Goal: Task Accomplishment & Management: Use online tool/utility

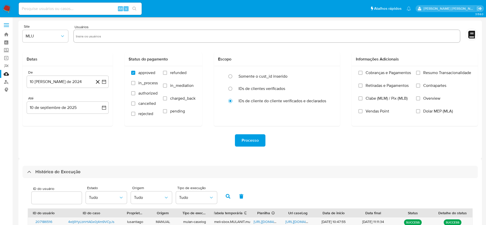
select select "10"
click at [71, 7] on input at bounding box center [80, 8] width 123 height 7
paste input "426831506"
type input "426831506"
click at [136, 7] on icon "search-icon" at bounding box center [134, 9] width 4 height 4
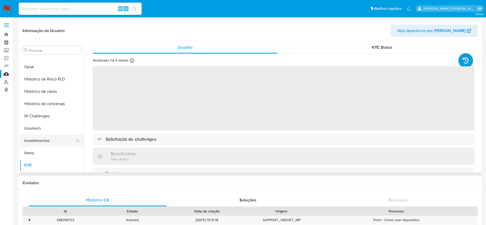
scroll to position [164, 0]
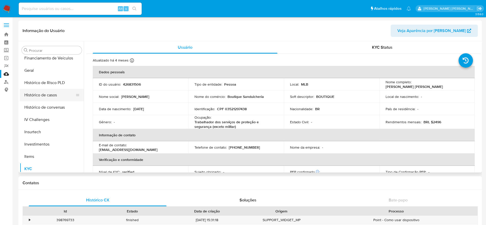
click at [45, 97] on button "Histórico de casos" at bounding box center [50, 95] width 60 height 12
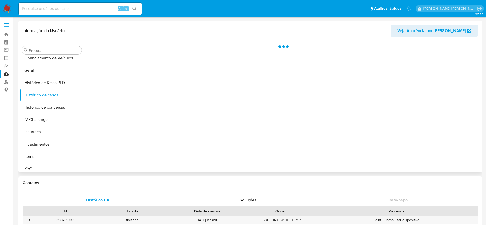
select select "10"
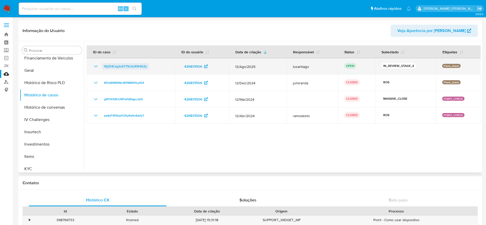
click at [119, 65] on span "f6j2E4Cxg3sXY7VLXcRW4GZy" at bounding box center [125, 66] width 43 height 6
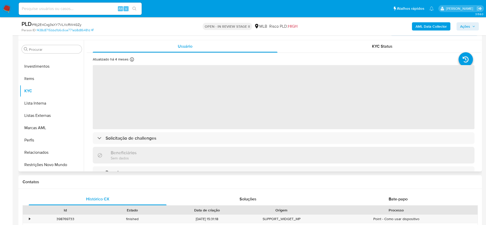
scroll to position [77, 0]
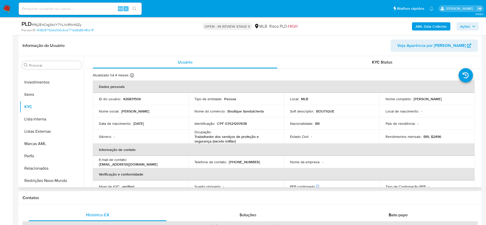
select select "10"
click at [235, 121] on p "CPF 03521297438" at bounding box center [232, 123] width 30 height 5
copy p "03521297438"
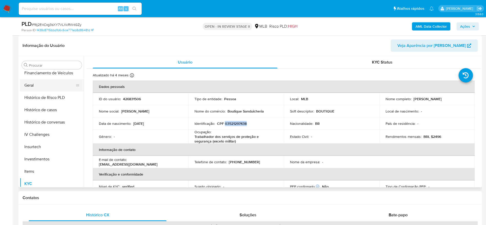
click at [30, 83] on button "Geral" at bounding box center [50, 85] width 60 height 12
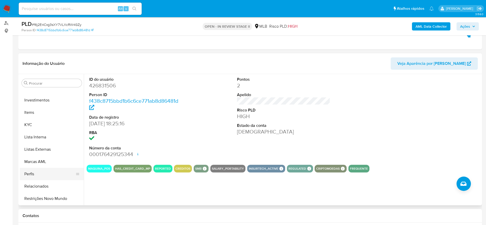
scroll to position [97, 0]
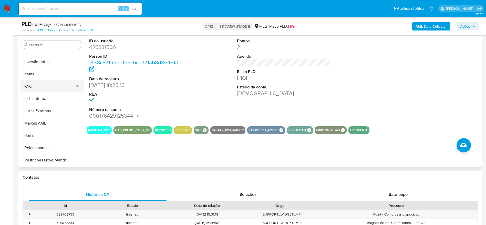
click at [40, 84] on button "KYC" at bounding box center [50, 86] width 60 height 12
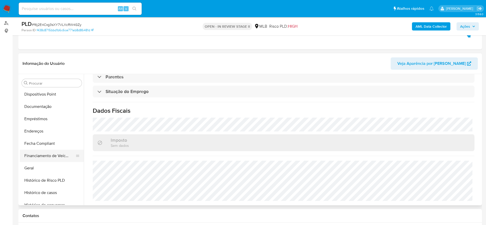
scroll to position [87, 0]
click at [41, 143] on button "Endereços" at bounding box center [50, 143] width 60 height 12
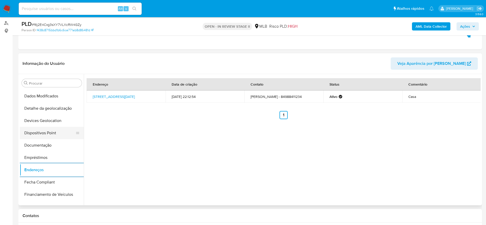
scroll to position [49, 0]
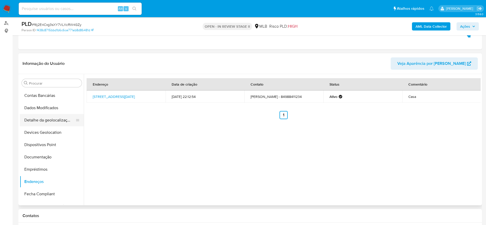
click at [48, 120] on button "Detalhe da geolocalização" at bounding box center [50, 120] width 60 height 12
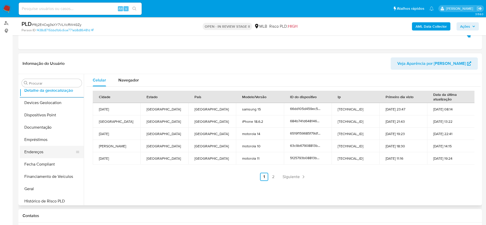
scroll to position [241, 0]
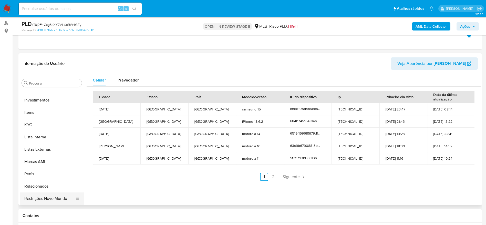
click at [46, 197] on button "Restrições Novo Mundo" at bounding box center [50, 198] width 60 height 12
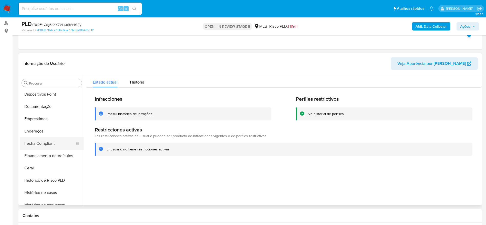
scroll to position [87, 0]
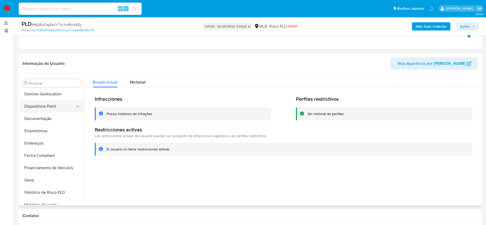
click at [45, 110] on button "Dispositivos Point" at bounding box center [50, 106] width 60 height 12
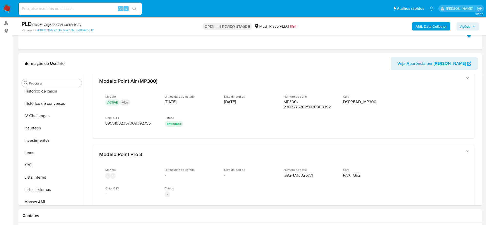
scroll to position [203, 0]
click at [35, 160] on button "KYC" at bounding box center [50, 163] width 60 height 12
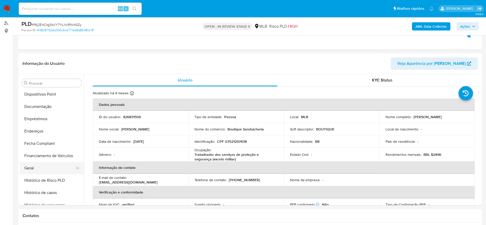
scroll to position [87, 0]
click at [47, 111] on button "Dispositivos Point" at bounding box center [50, 106] width 60 height 12
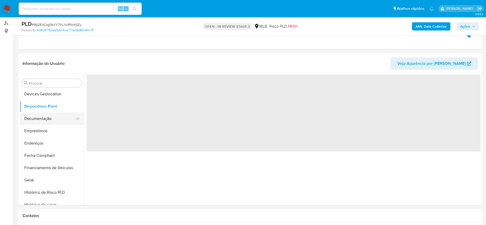
click at [44, 120] on button "Documentação" at bounding box center [50, 118] width 60 height 12
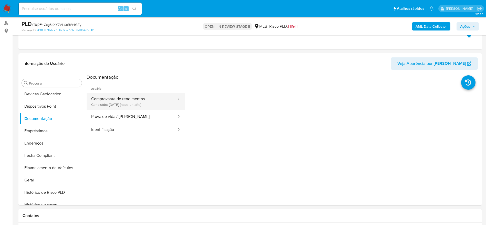
click at [127, 97] on button "Comprovante de rendimentos Concluído: 22/04/2024 (hace un año)" at bounding box center [132, 101] width 90 height 17
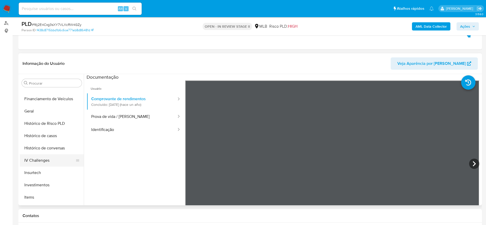
scroll to position [164, 0]
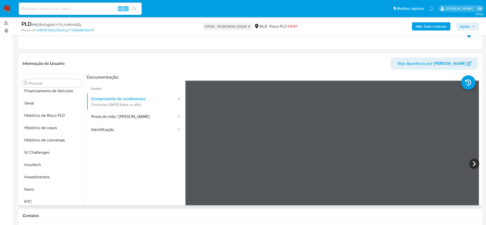
click at [46, 205] on div "Procurar Adiantamentos de Dinheiro Anexos CBT Cartões Contas Bancárias Dados Mo…" at bounding box center [52, 140] width 64 height 130
click at [51, 196] on button "KYC" at bounding box center [50, 201] width 60 height 12
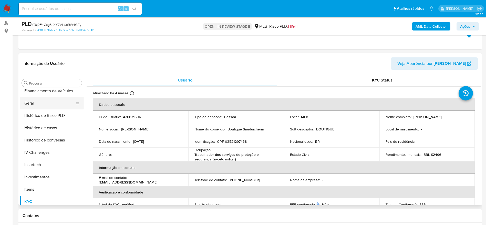
click at [45, 101] on button "Geral" at bounding box center [50, 103] width 60 height 12
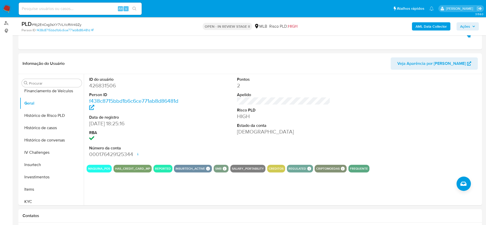
click at [465, 26] on span "Ações" at bounding box center [465, 26] width 10 height 8
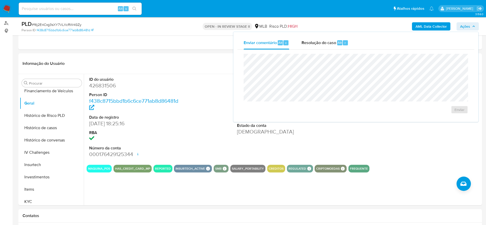
click at [326, 46] on div "Resolução do caso Alt r" at bounding box center [325, 42] width 47 height 13
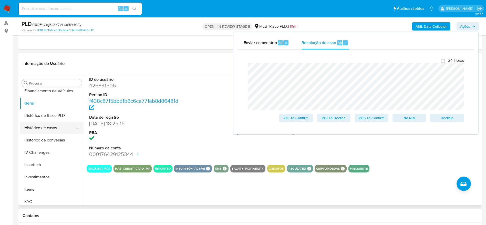
click at [39, 130] on button "Histórico de casos" at bounding box center [50, 128] width 60 height 12
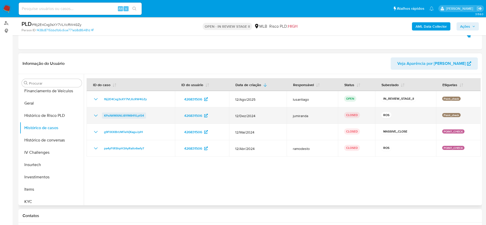
click at [124, 117] on span "KPxAWMi6NLt81fM841lLpt54" at bounding box center [124, 115] width 40 height 6
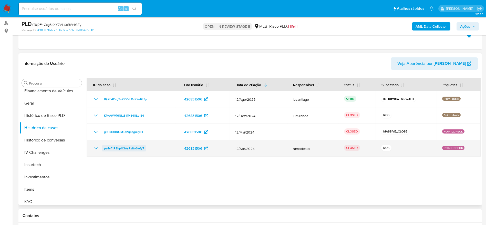
click at [125, 150] on span "pa4yFtRShpH3AyRaito6wfy7" at bounding box center [124, 148] width 40 height 6
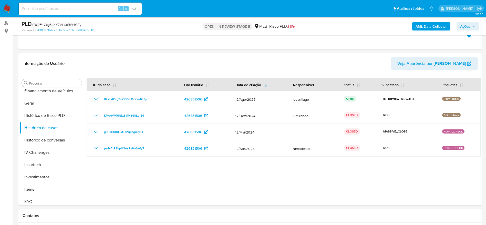
click at [468, 26] on span "Ações" at bounding box center [465, 26] width 10 height 8
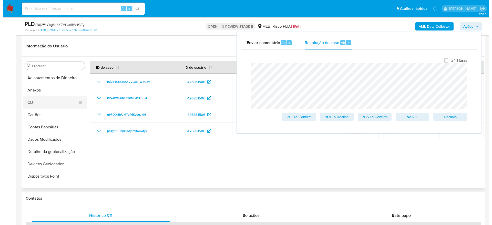
scroll to position [59, 0]
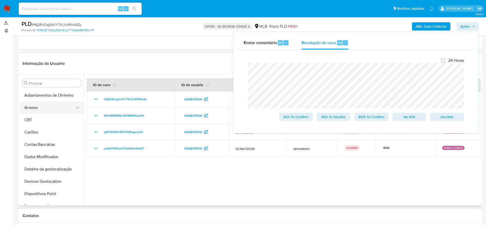
click at [54, 110] on button "Anexos" at bounding box center [50, 107] width 60 height 12
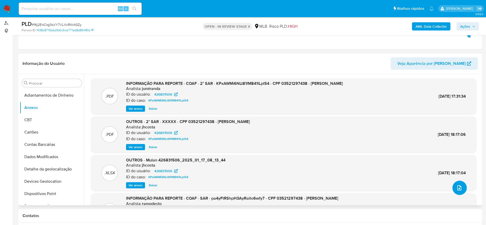
click at [458, 185] on icon "upload-file" at bounding box center [459, 188] width 6 height 6
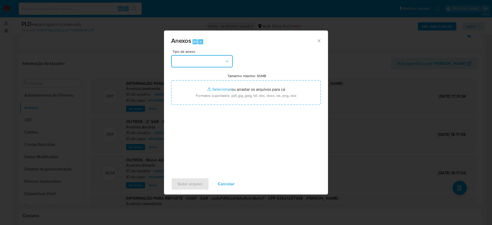
click at [206, 58] on button "button" at bounding box center [201, 61] width 61 height 12
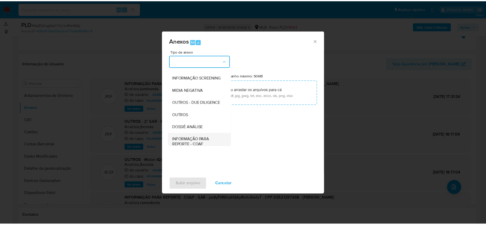
scroll to position [79, 0]
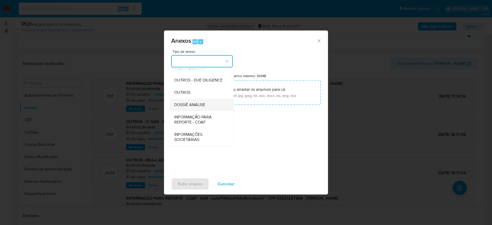
click at [201, 108] on div "DOSSIÊ ANÁLISE" at bounding box center [200, 105] width 52 height 12
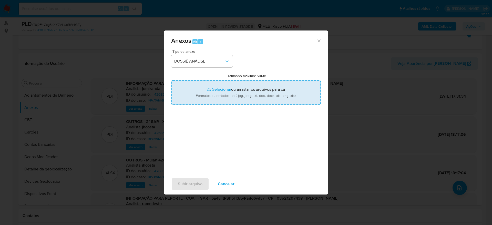
type input "C:\fakepath\Mulan 426831506_2025_09_10_07_24_11.xlsx"
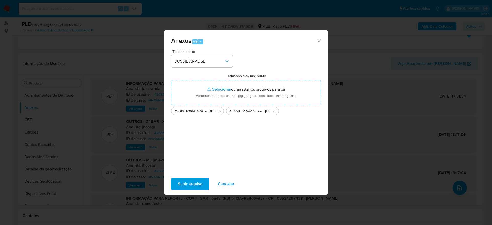
click at [192, 184] on span "Subir arquivo" at bounding box center [190, 183] width 25 height 11
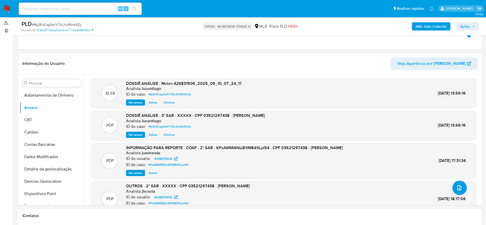
click at [465, 28] on span "Ações" at bounding box center [465, 26] width 10 height 8
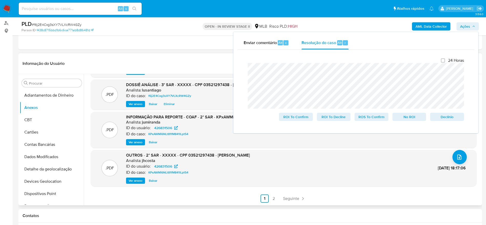
scroll to position [0, 0]
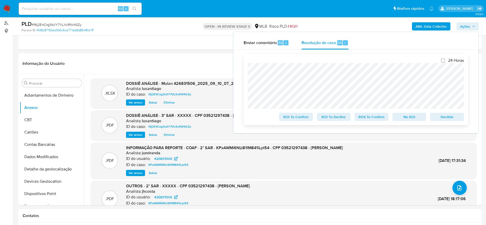
click at [370, 119] on span "ROS To Confirm" at bounding box center [371, 116] width 27 height 7
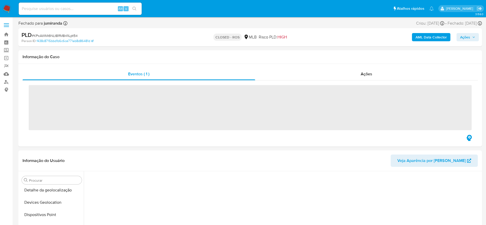
scroll to position [190, 0]
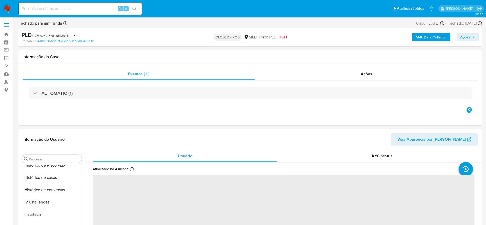
select select "10"
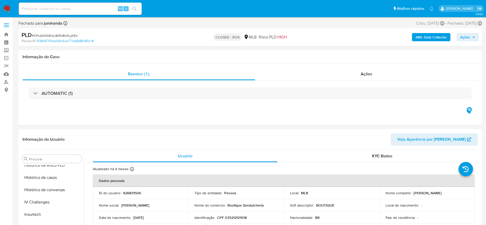
scroll to position [241, 0]
click at [361, 75] on span "Ações" at bounding box center [367, 74] width 12 height 6
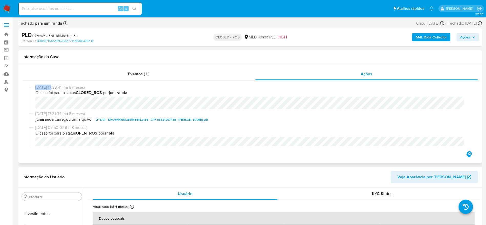
drag, startPoint x: 34, startPoint y: 86, endPoint x: 53, endPoint y: 88, distance: 19.0
click at [53, 88] on div "21/01/2025 17:33:41 (há 8 meses) O caso foi para o status CLOSED_ROS por jumira…" at bounding box center [250, 98] width 443 height 26
click at [46, 80] on div "21/01/2025 17:33:41 (há 8 meses) O caso foi para o status CLOSED_ROS por jumira…" at bounding box center [250, 115] width 455 height 70
drag, startPoint x: 54, startPoint y: 88, endPoint x: 35, endPoint y: 89, distance: 19.0
click at [35, 89] on div "21/01/2025 17:33:41 (há 8 meses) O caso foi para o status CLOSED_ROS por jumira…" at bounding box center [250, 98] width 443 height 26
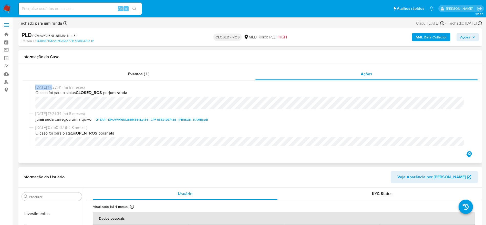
copy span "21/01/2025"
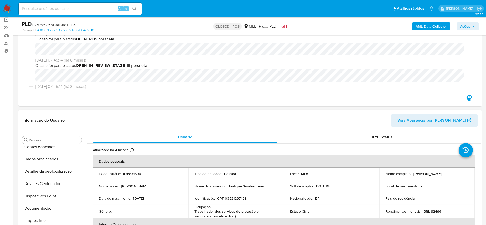
scroll to position [0, 0]
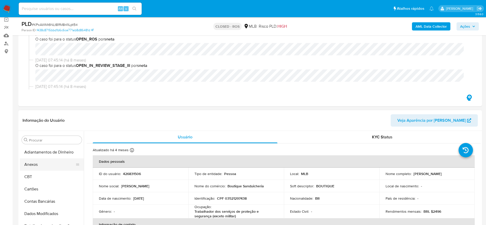
click at [47, 168] on button "Anexos" at bounding box center [50, 164] width 60 height 12
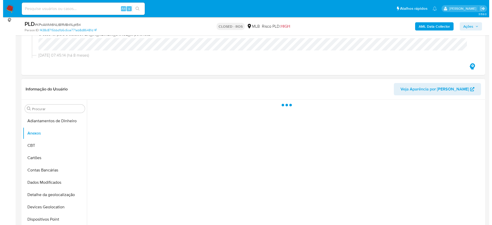
scroll to position [77, 0]
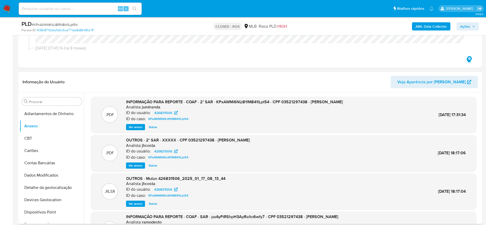
click at [135, 127] on span "Ver anexo" at bounding box center [136, 127] width 14 height 5
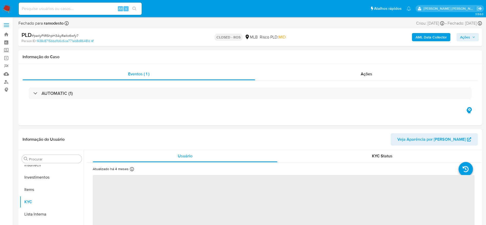
scroll to position [241, 0]
select select "10"
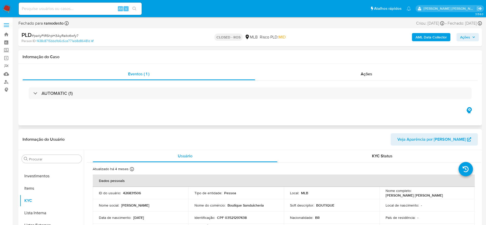
click at [314, 66] on div "Eventos ( 1 ) Ações AUTOMATIC (1)" at bounding box center [249, 94] width 463 height 61
click at [314, 70] on div "Ações" at bounding box center [366, 74] width 223 height 12
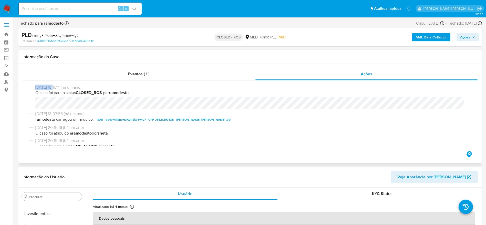
drag, startPoint x: 35, startPoint y: 88, endPoint x: 56, endPoint y: 88, distance: 21.3
click at [56, 88] on div "25/04/2024 18:11:14 (há um ano) O caso foi para o status CLOSED_ROS por ramodes…" at bounding box center [250, 98] width 443 height 26
copy span "25/04/2024"
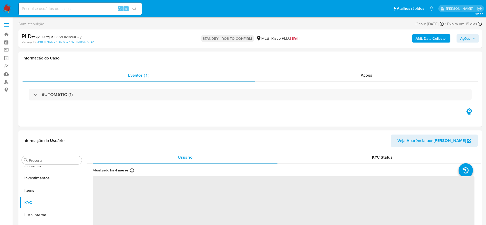
scroll to position [241, 0]
click at [7, 35] on link "Bandeja" at bounding box center [30, 34] width 61 height 8
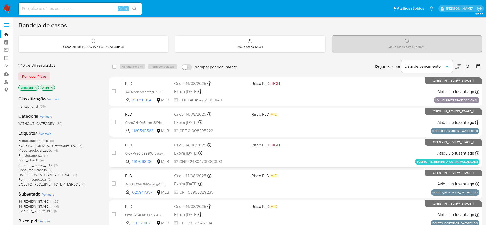
click at [87, 7] on input at bounding box center [80, 8] width 123 height 7
paste input "f6j2E4Cxg3sXY7VLXcRW4GZy"
type input "f6j2E4Cxg3sXY7VLXcRW4GZy"
click at [135, 11] on button "search-icon" at bounding box center [134, 8] width 11 height 7
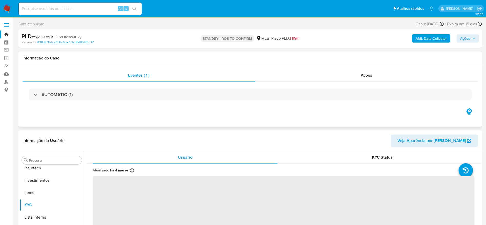
scroll to position [241, 0]
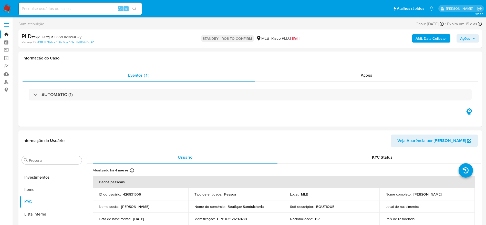
select select "10"
click at [7, 34] on link "Bandeja" at bounding box center [30, 34] width 61 height 8
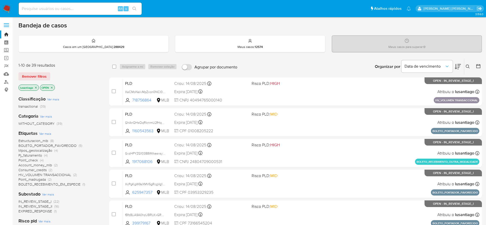
click at [102, 10] on input at bounding box center [80, 8] width 123 height 7
paste input "2486871887"
type input "2486871887"
click at [136, 6] on button "search-icon" at bounding box center [134, 8] width 11 height 7
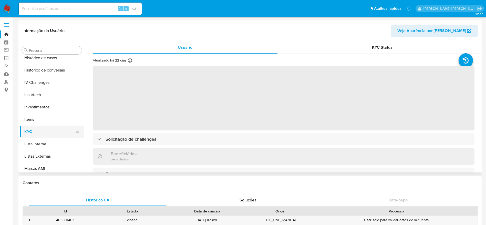
scroll to position [163, 0]
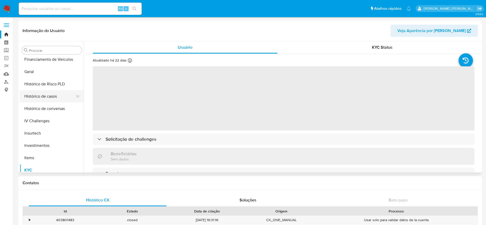
click at [55, 100] on button "Histórico de casos" at bounding box center [50, 96] width 60 height 12
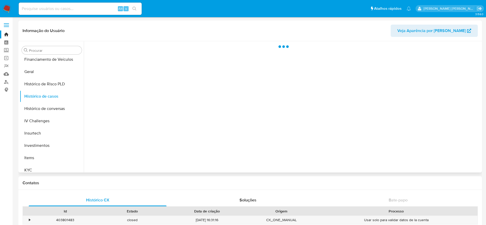
select select "10"
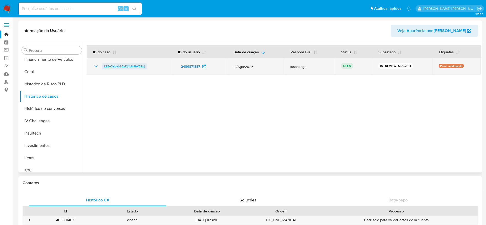
click at [138, 65] on span "LZ5rOXbyLGEzDj1L8HlWBZsj" at bounding box center [124, 66] width 41 height 6
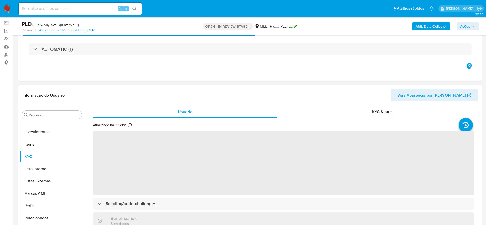
scroll to position [77, 0]
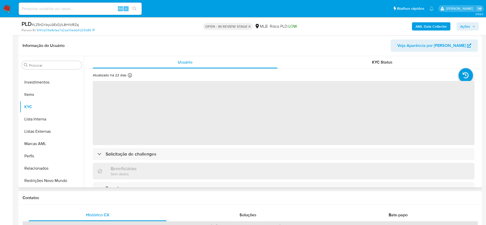
select select "10"
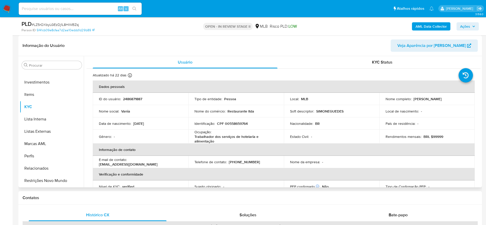
click at [240, 123] on p "CPF 00558659764" at bounding box center [232, 123] width 31 height 5
copy p "00558659764"
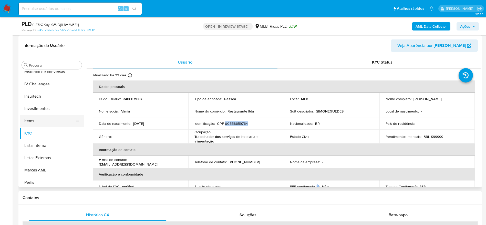
scroll to position [164, 0]
click at [31, 80] on button "Geral" at bounding box center [50, 85] width 60 height 12
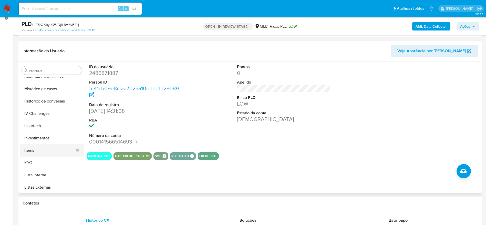
scroll to position [203, 0]
click at [48, 145] on button "KYC" at bounding box center [50, 151] width 60 height 12
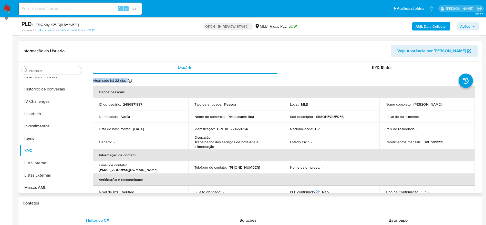
drag, startPoint x: 481, startPoint y: 73, endPoint x: 481, endPoint y: 78, distance: 5.4
click at [481, 78] on div "Procurar Adiantamentos de Dinheiro Anexos CBT Cartões Contas Bancárias Dados Mo…" at bounding box center [249, 126] width 463 height 131
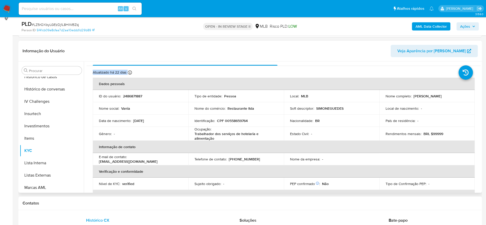
scroll to position [10, 0]
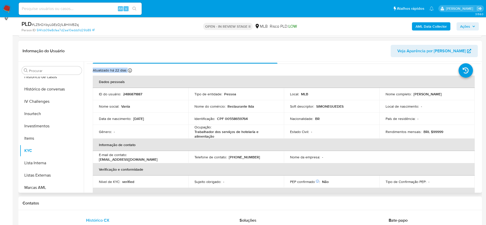
click at [148, 70] on div "Atualizado há 22 dias Criado: 10/06/2025 15:31:09 Atualizado: 19/08/2025 02:37:…" at bounding box center [277, 71] width 369 height 7
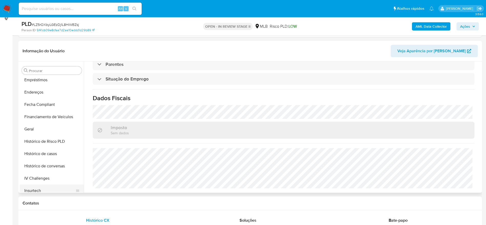
scroll to position [87, 0]
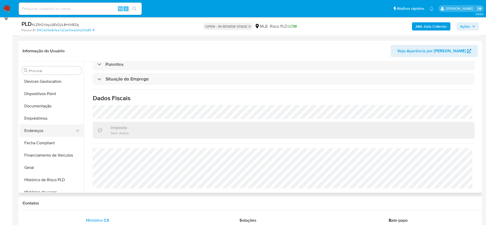
click at [43, 131] on button "Endereços" at bounding box center [50, 131] width 60 height 12
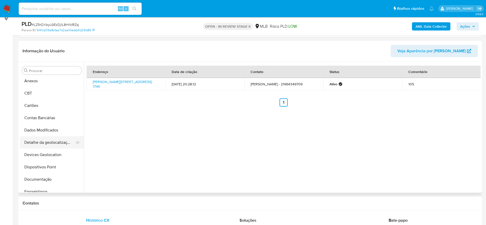
scroll to position [11, 0]
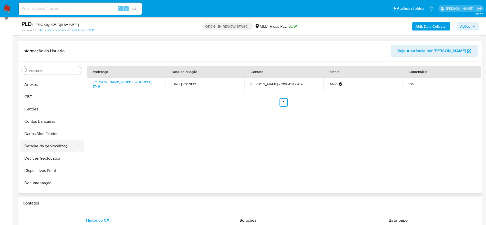
click at [53, 145] on button "Detalhe da geolocalização" at bounding box center [50, 146] width 60 height 12
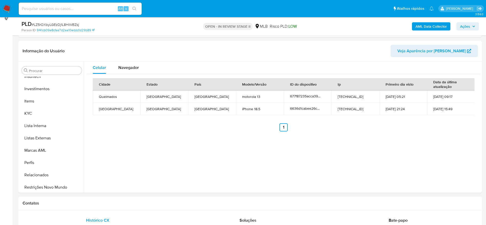
scroll to position [241, 0]
click at [48, 188] on button "Restrições Novo Mundo" at bounding box center [50, 186] width 60 height 12
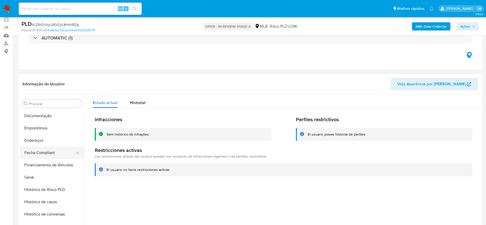
scroll to position [87, 0]
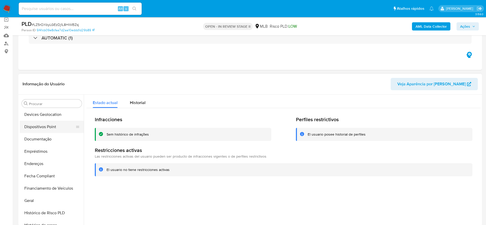
click at [46, 122] on button "Dispositivos Point" at bounding box center [50, 127] width 60 height 12
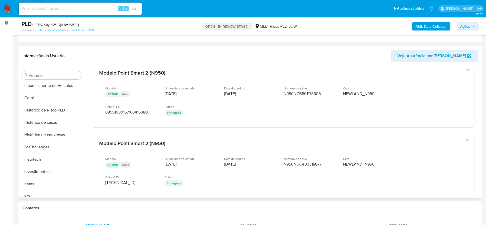
scroll to position [164, 0]
click at [39, 189] on button "KYC" at bounding box center [50, 194] width 60 height 12
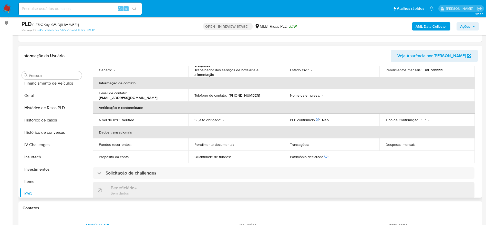
scroll to position [0, 0]
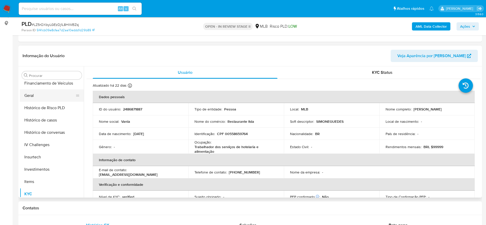
click at [42, 99] on button "Geral" at bounding box center [50, 95] width 60 height 12
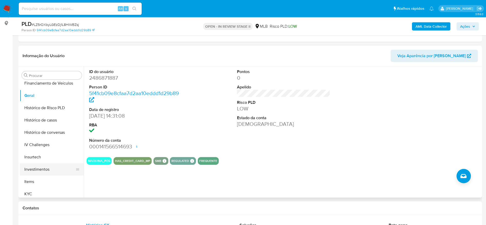
scroll to position [203, 0]
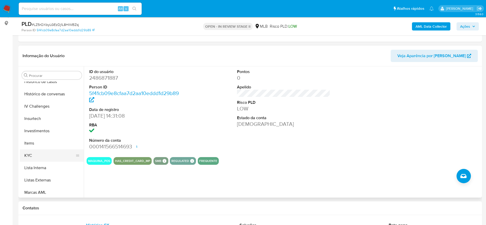
click at [44, 153] on button "KYC" at bounding box center [50, 155] width 60 height 12
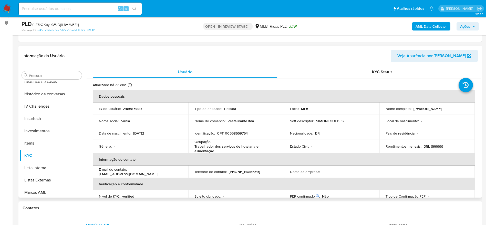
scroll to position [0, 0]
drag, startPoint x: 218, startPoint y: 151, endPoint x: 194, endPoint y: 148, distance: 24.2
click at [194, 148] on p "Trabalhador dos serviços de hotelaria e alimentação" at bounding box center [234, 149] width 81 height 9
copy p "Trabalhador dos serviços de hotelaria e alimentação"
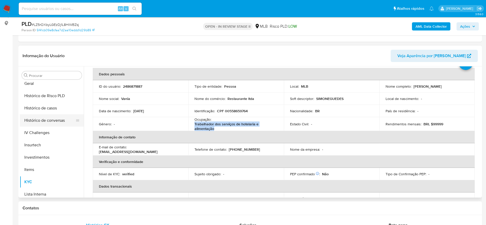
scroll to position [164, 0]
click at [49, 120] on button "Histórico de casos" at bounding box center [50, 120] width 60 height 12
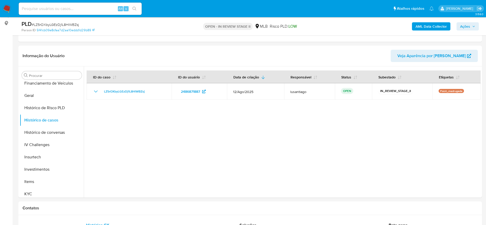
click at [472, 27] on span "Ações" at bounding box center [467, 26] width 15 height 7
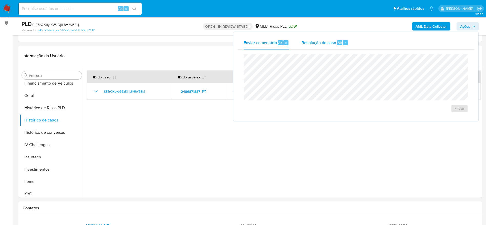
click at [320, 41] on span "Resolução do caso" at bounding box center [319, 42] width 35 height 6
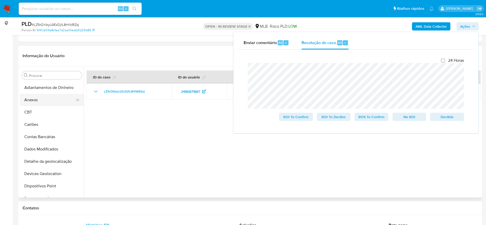
click at [49, 97] on button "Anexos" at bounding box center [50, 100] width 60 height 12
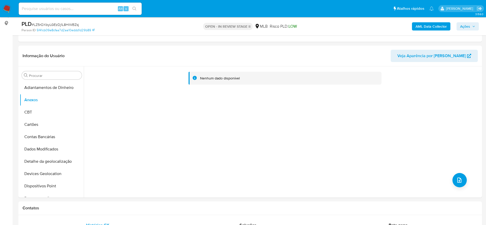
click at [426, 26] on b "AML Data Collector" at bounding box center [431, 26] width 31 height 8
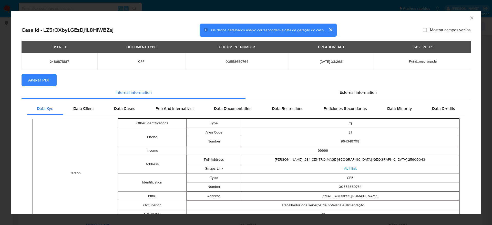
click at [26, 78] on button "Anexar PDF" at bounding box center [39, 80] width 35 height 12
click at [469, 16] on icon "Fechar a janela" at bounding box center [471, 17] width 5 height 5
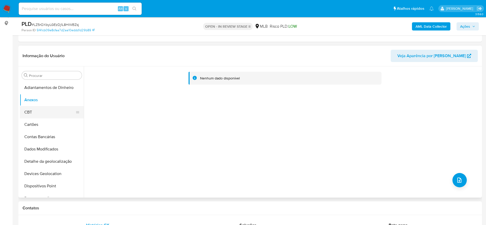
click at [36, 114] on button "CBT" at bounding box center [50, 112] width 60 height 12
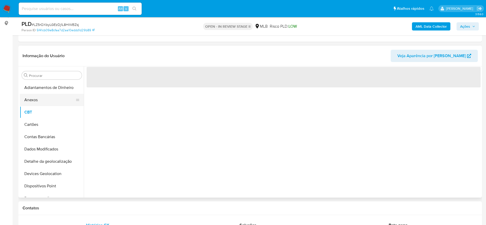
click at [35, 96] on button "Anexos" at bounding box center [50, 100] width 60 height 12
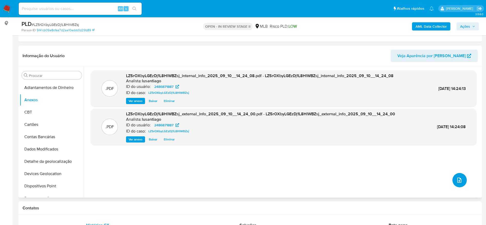
click at [461, 181] on button "upload-file" at bounding box center [459, 180] width 14 height 14
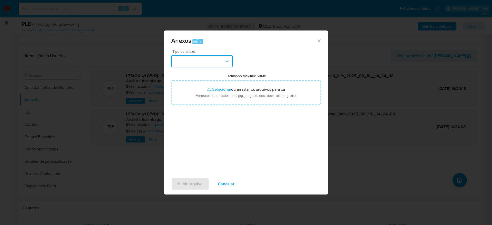
click at [224, 61] on icon "button" at bounding box center [226, 61] width 5 height 5
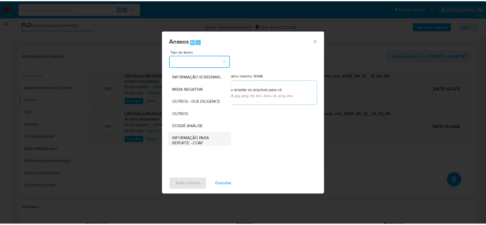
scroll to position [79, 0]
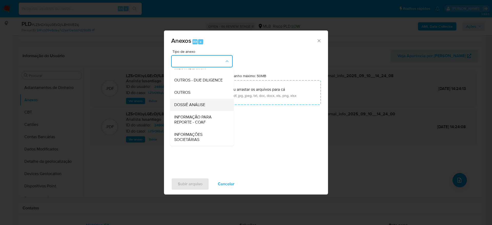
click at [200, 103] on span "DOSSIÊ ANÁLISE" at bounding box center [189, 104] width 31 height 5
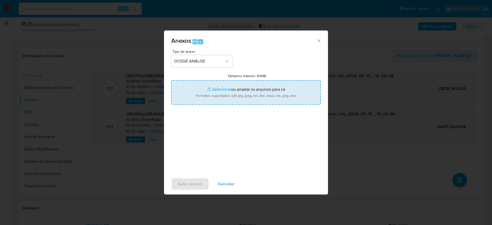
type input "C:\fakepath\Mulan 2486871887_2025_09_10_07_03_08.xlsx"
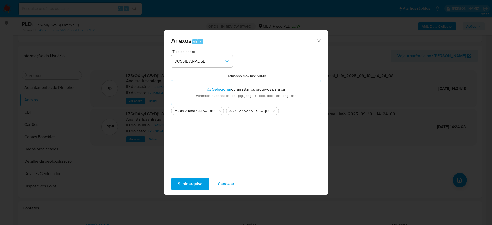
click at [185, 181] on span "Subir arquivo" at bounding box center [190, 183] width 25 height 11
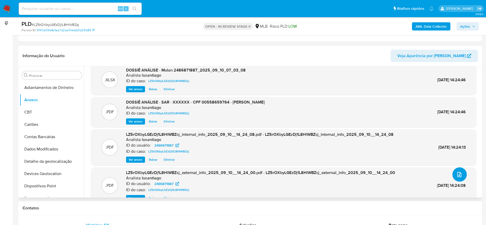
scroll to position [0, 0]
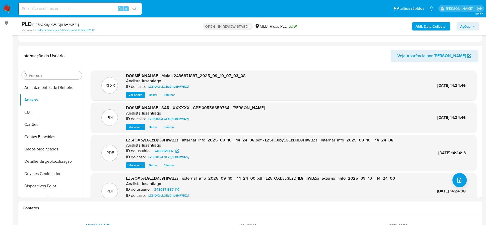
click at [475, 24] on span "Ações" at bounding box center [467, 26] width 15 height 7
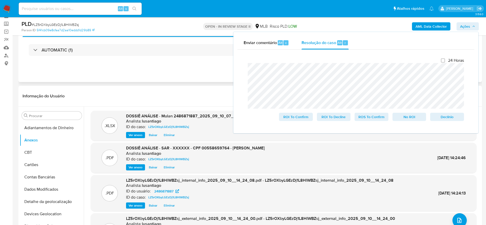
scroll to position [38, 0]
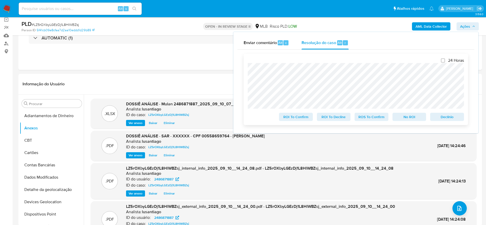
click at [373, 119] on span "ROS To Confirm" at bounding box center [371, 116] width 27 height 7
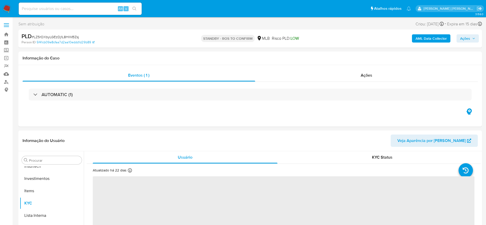
scroll to position [241, 0]
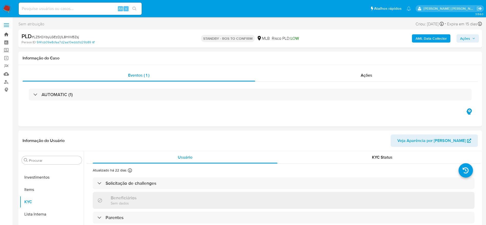
click at [6, 34] on link "Bandeja" at bounding box center [30, 34] width 61 height 8
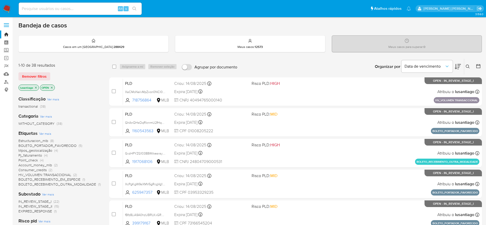
click at [110, 8] on input at bounding box center [80, 8] width 123 height 7
paste input "193408642"
type input "193408642"
click at [135, 9] on icon "search-icon" at bounding box center [134, 9] width 4 height 4
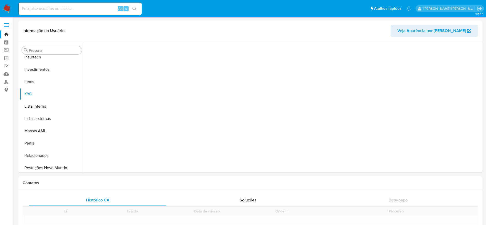
scroll to position [241, 0]
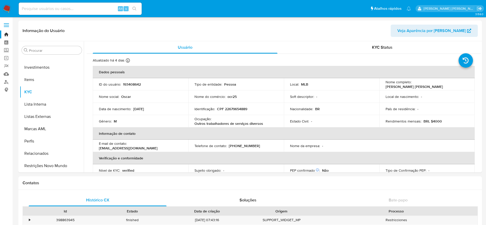
select select "10"
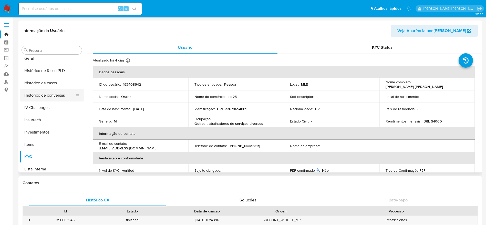
scroll to position [164, 0]
click at [47, 93] on button "Histórico de casos" at bounding box center [50, 95] width 60 height 12
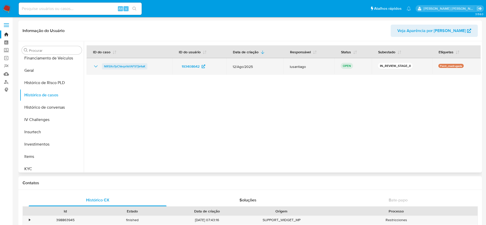
click at [127, 64] on span "NR5Xv7pCVeqxVsfAFSTjk4aK" at bounding box center [124, 66] width 41 height 6
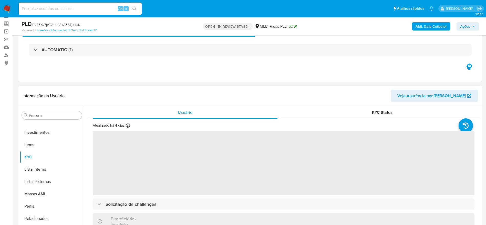
scroll to position [38, 0]
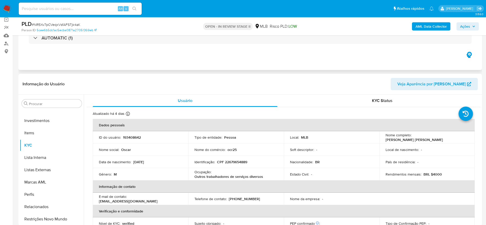
select select "10"
click at [233, 161] on p "CPF 22679654889" at bounding box center [232, 162] width 30 height 5
copy p "22679654889"
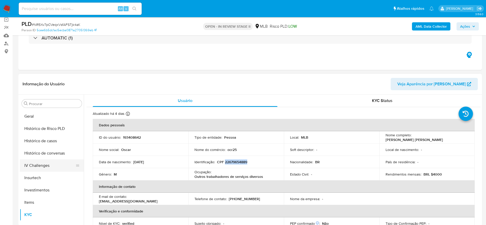
scroll to position [164, 0]
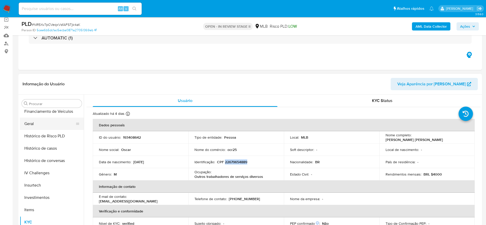
click at [38, 126] on button "Geral" at bounding box center [50, 124] width 60 height 12
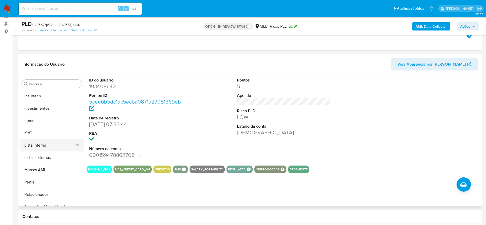
scroll to position [241, 0]
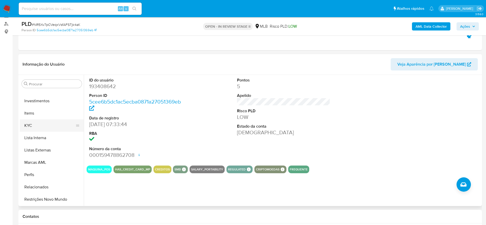
drag, startPoint x: 36, startPoint y: 126, endPoint x: 50, endPoint y: 128, distance: 13.6
click at [36, 126] on button "KYC" at bounding box center [50, 125] width 60 height 12
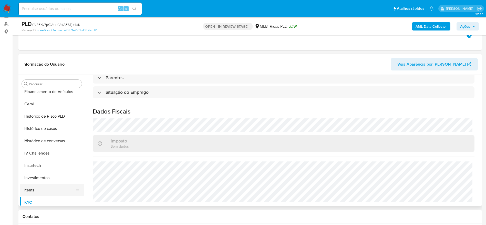
scroll to position [126, 0]
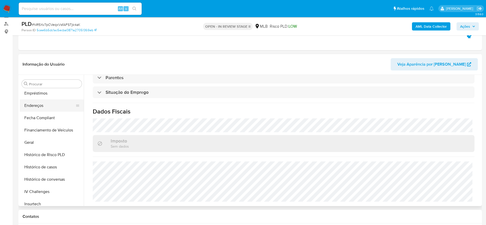
click at [40, 108] on button "Endereços" at bounding box center [50, 105] width 60 height 12
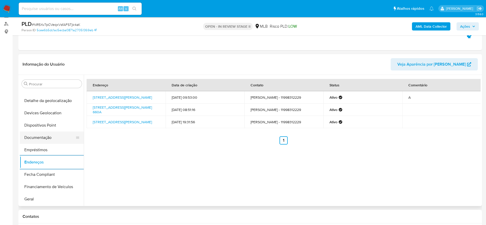
scroll to position [49, 0]
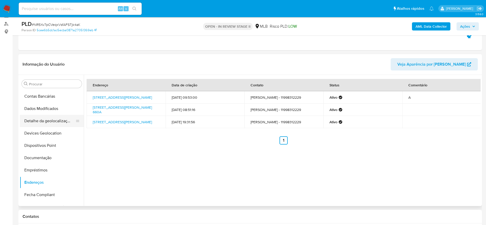
click at [42, 122] on button "Detalhe da geolocalização" at bounding box center [50, 121] width 60 height 12
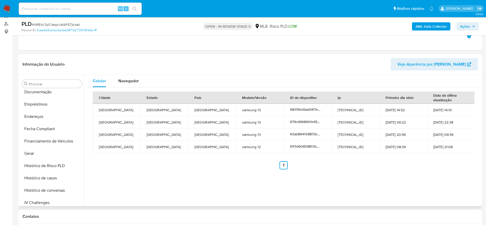
scroll to position [241, 0]
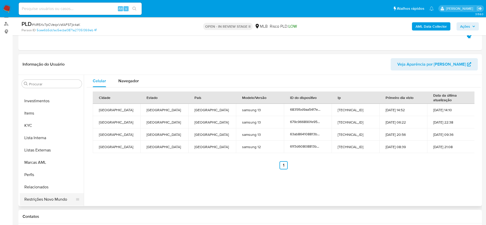
click at [42, 197] on button "Restrições Novo Mundo" at bounding box center [50, 199] width 60 height 12
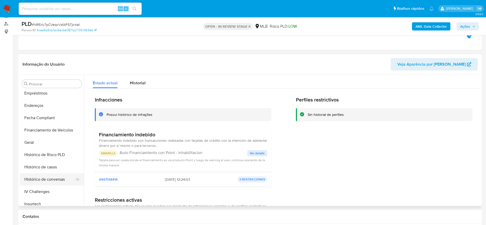
scroll to position [87, 0]
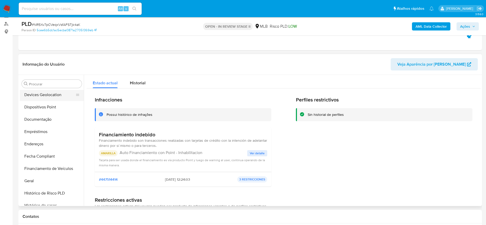
click at [45, 97] on button "Devices Geolocation" at bounding box center [50, 95] width 60 height 12
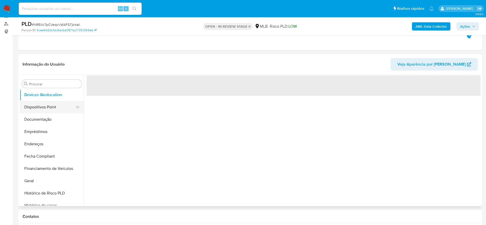
click at [42, 106] on button "Dispositivos Point" at bounding box center [50, 107] width 60 height 12
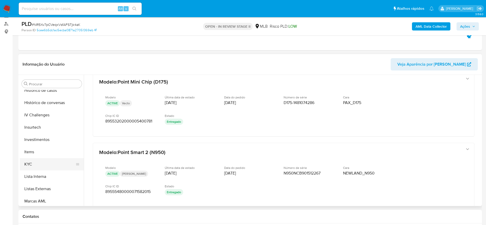
scroll to position [203, 0]
click at [40, 162] on button "KYC" at bounding box center [50, 164] width 60 height 12
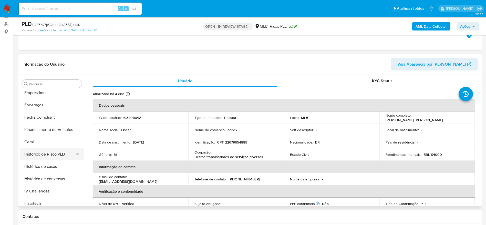
scroll to position [126, 0]
click at [48, 145] on button "Geral" at bounding box center [50, 142] width 60 height 12
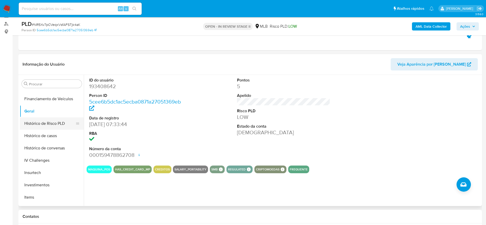
scroll to position [164, 0]
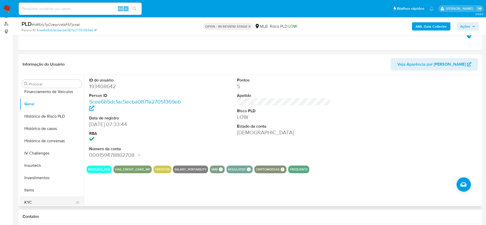
click at [30, 203] on button "KYC" at bounding box center [50, 202] width 60 height 12
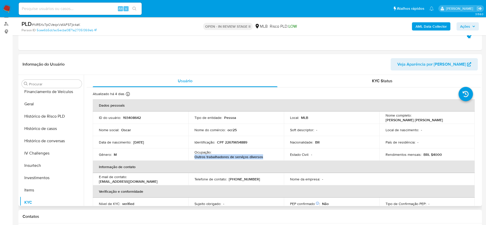
drag, startPoint x: 268, startPoint y: 157, endPoint x: 191, endPoint y: 159, distance: 76.4
click at [191, 159] on td "Ocupação : Outros trabalhadores de serviços diversos" at bounding box center [236, 154] width 96 height 12
copy p "Outros trabalhadores de serviços diversos"
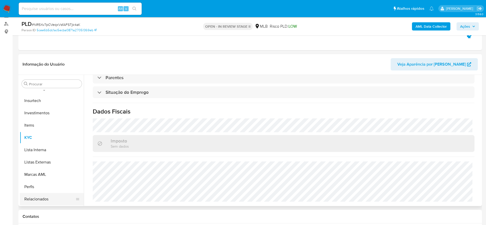
scroll to position [241, 0]
click at [40, 201] on button "Restrições Novo Mundo" at bounding box center [50, 199] width 60 height 12
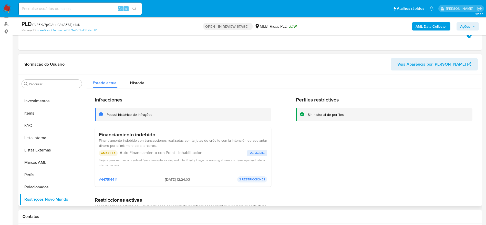
drag, startPoint x: 179, startPoint y: 181, endPoint x: 159, endPoint y: 181, distance: 20.2
click at [159, 181] on div "#447514414 2025-07-27 - 12:24:03 3 RESTRICCIONES" at bounding box center [183, 179] width 168 height 6
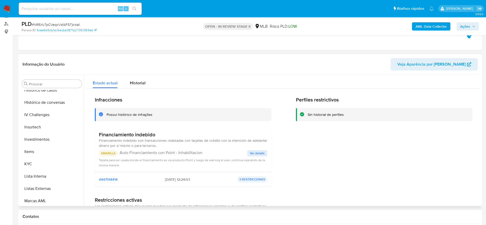
scroll to position [164, 0]
click at [47, 101] on button "Geral" at bounding box center [50, 104] width 60 height 12
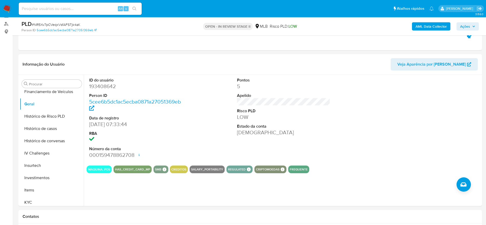
click at [465, 23] on span "Ações" at bounding box center [465, 26] width 10 height 8
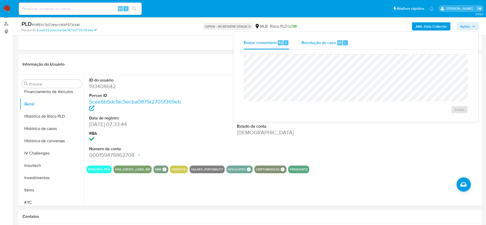
click at [325, 46] on div "Resolução do caso Alt r" at bounding box center [325, 42] width 47 height 13
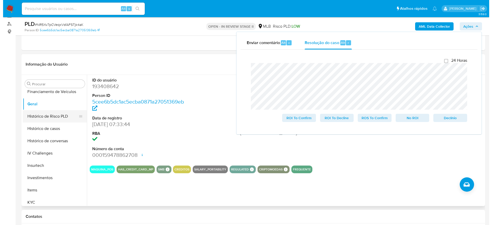
scroll to position [0, 0]
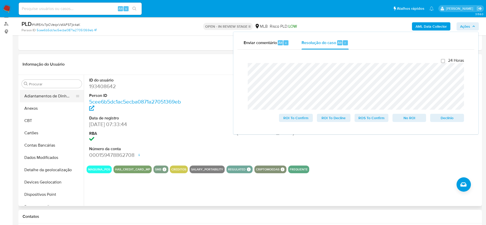
click at [44, 96] on button "Adiantamentos de Dinheiro" at bounding box center [50, 96] width 60 height 12
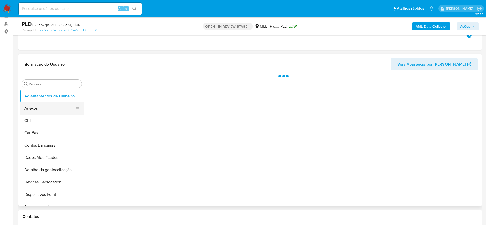
click at [42, 106] on button "Anexos" at bounding box center [50, 108] width 60 height 12
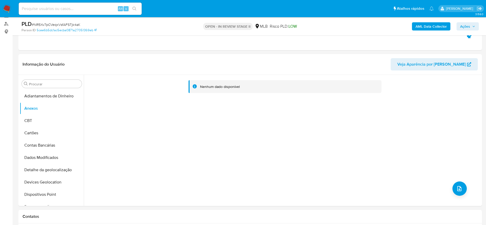
click at [439, 26] on b "AML Data Collector" at bounding box center [431, 26] width 31 height 8
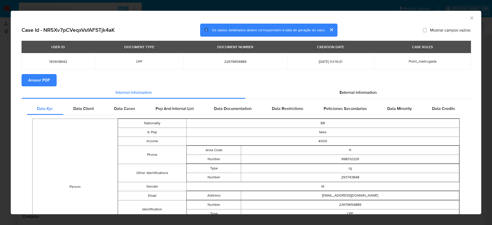
click at [44, 82] on span "Anexar PDF" at bounding box center [39, 80] width 22 height 11
click at [469, 18] on icon "Fechar a janela" at bounding box center [471, 17] width 5 height 5
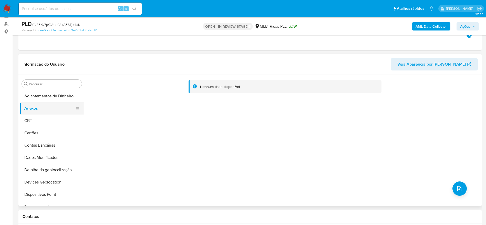
drag, startPoint x: 56, startPoint y: 118, endPoint x: 44, endPoint y: 109, distance: 15.0
click at [56, 118] on button "CBT" at bounding box center [52, 121] width 64 height 12
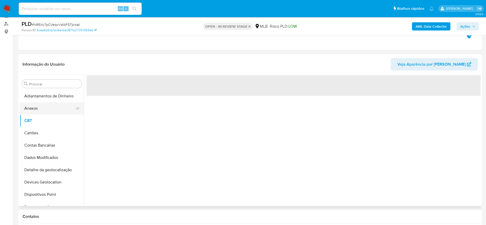
click at [44, 109] on button "Anexos" at bounding box center [50, 108] width 60 height 12
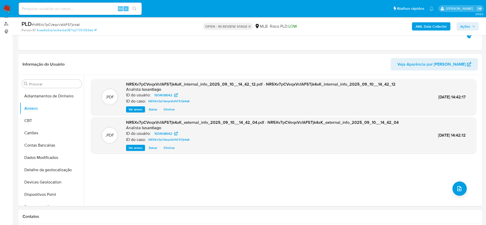
click at [467, 25] on span "Ações" at bounding box center [465, 26] width 10 height 8
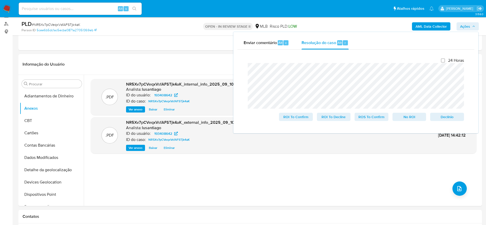
click at [467, 25] on span "Ações" at bounding box center [465, 26] width 10 height 8
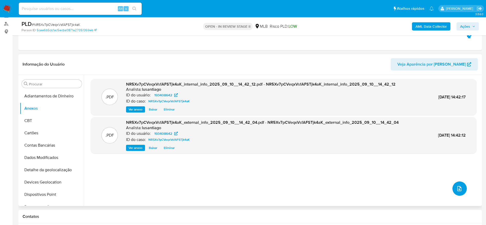
click at [456, 188] on icon "upload-file" at bounding box center [459, 188] width 6 height 6
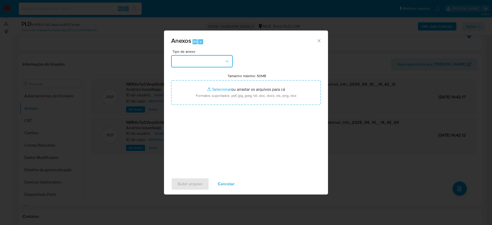
click at [217, 55] on button "button" at bounding box center [201, 61] width 61 height 12
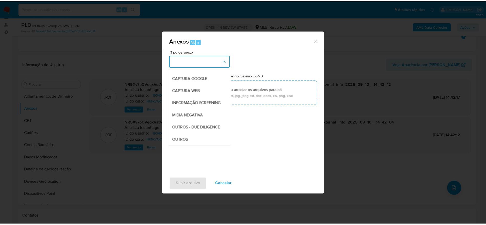
scroll to position [79, 0]
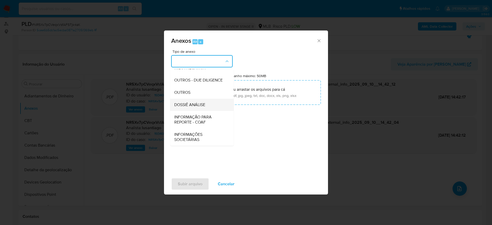
click at [197, 104] on span "DOSSIÊ ANÁLISE" at bounding box center [189, 104] width 31 height 5
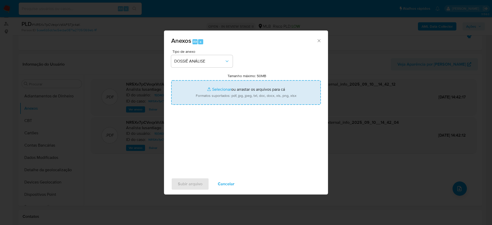
type input "C:\fakepath\Caselog NR5Xv7pCVeqxVsfAFSTjk4aK_2025_09_10_07_03_04 - CPF 22679654…"
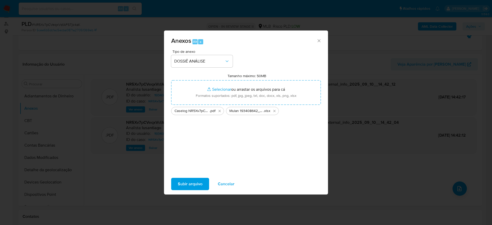
click at [190, 183] on span "Subir arquivo" at bounding box center [190, 183] width 25 height 11
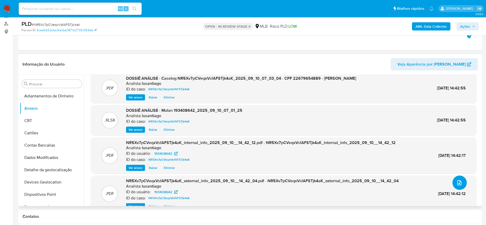
scroll to position [0, 0]
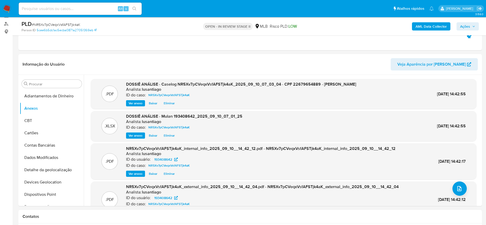
click at [465, 26] on span "Ações" at bounding box center [465, 26] width 10 height 8
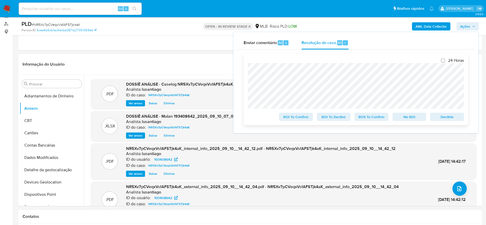
click at [407, 120] on span "No ROI" at bounding box center [409, 116] width 27 height 7
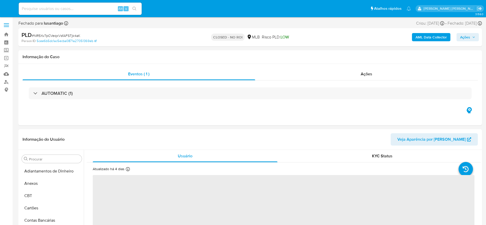
select select "10"
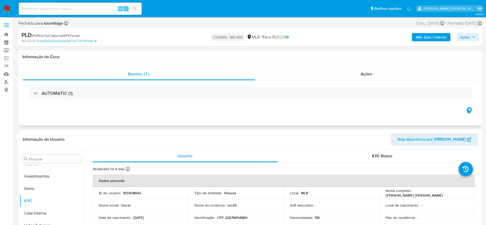
scroll to position [241, 0]
click at [8, 35] on link "Bandeja" at bounding box center [30, 34] width 61 height 8
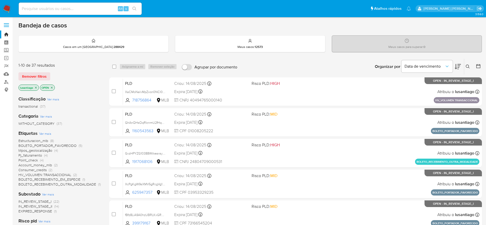
click at [80, 6] on input at bounding box center [80, 8] width 123 height 7
paste input "207186516"
type input "207186516"
click at [138, 7] on button "search-icon" at bounding box center [134, 8] width 11 height 7
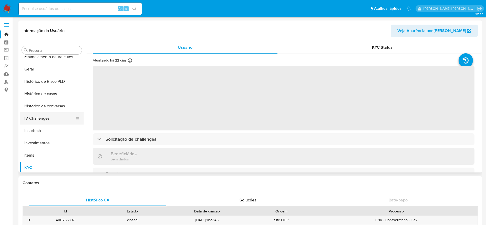
scroll to position [162, 0]
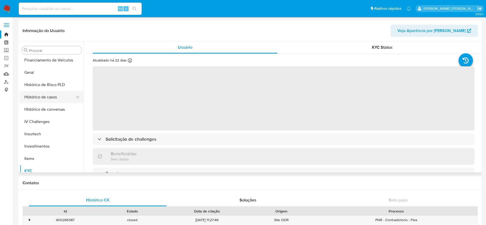
click at [46, 100] on button "Histórico de casos" at bounding box center [50, 97] width 60 height 12
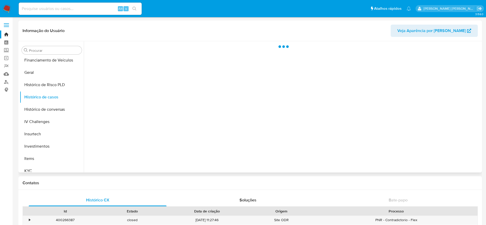
select select "10"
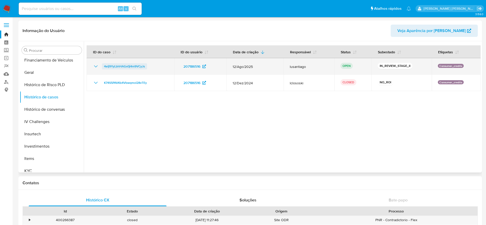
click at [126, 67] on span "4eIj9YyLbhHAGx0j4m9VCyJs" at bounding box center [124, 66] width 41 height 6
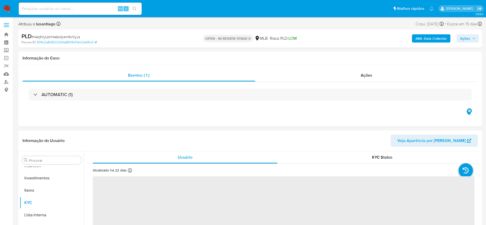
scroll to position [241, 0]
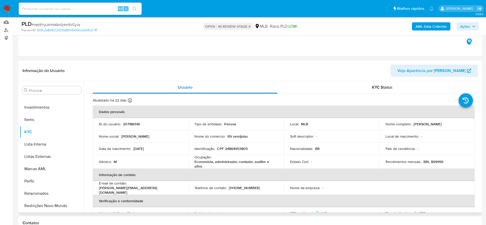
select select "10"
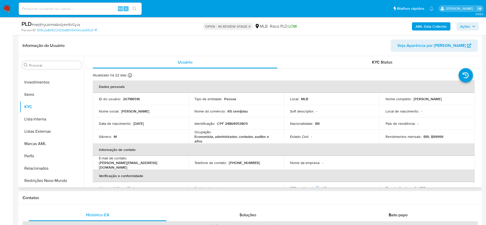
click at [234, 122] on p "CPF 24864953805" at bounding box center [232, 123] width 31 height 5
copy p "24864953805"
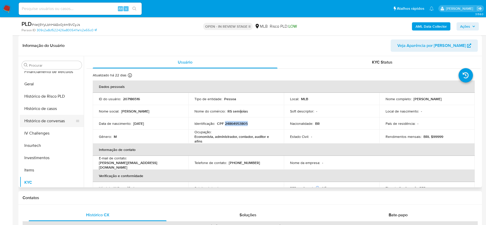
scroll to position [164, 0]
click at [38, 90] on button "Geral" at bounding box center [50, 85] width 60 height 12
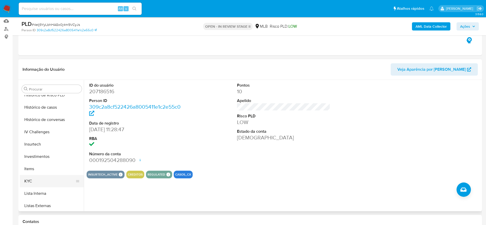
scroll to position [203, 0]
click at [29, 170] on button "KYC" at bounding box center [50, 169] width 60 height 12
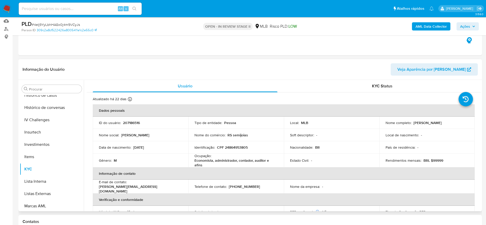
drag, startPoint x: 478, startPoint y: 101, endPoint x: 480, endPoint y: 107, distance: 6.2
click at [480, 107] on div "Usuário KYC Status Atualizado há 22 dias Criado: [DATE] 13:28:47 Atualizado: [D…" at bounding box center [282, 145] width 397 height 131
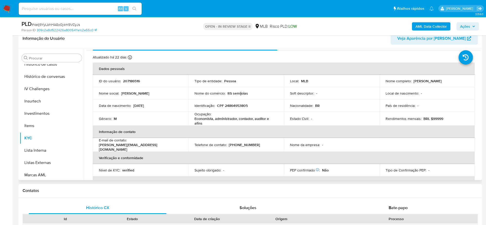
scroll to position [13, 0]
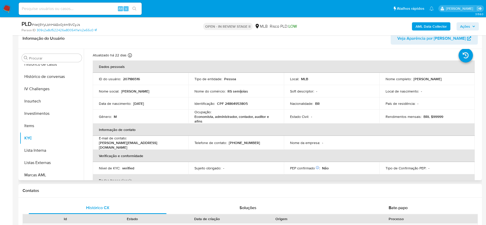
click at [459, 88] on td "Local de nascimento : -" at bounding box center [427, 91] width 96 height 12
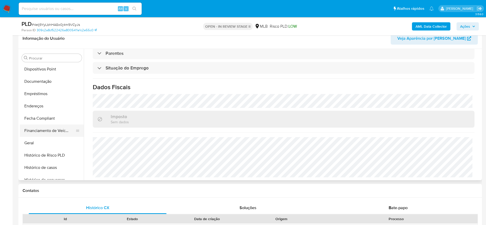
scroll to position [87, 0]
click at [40, 119] on button "Endereços" at bounding box center [50, 118] width 60 height 12
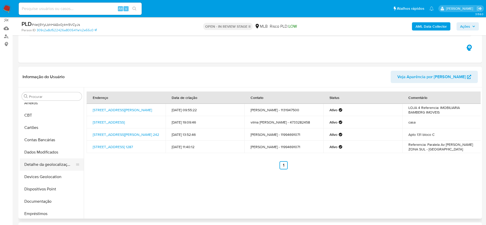
scroll to position [11, 0]
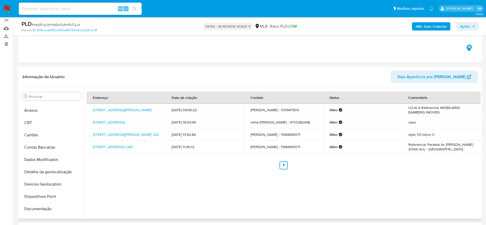
drag, startPoint x: 43, startPoint y: 171, endPoint x: 315, endPoint y: 186, distance: 272.7
click at [42, 172] on button "Detalhe da geolocalização" at bounding box center [52, 172] width 64 height 12
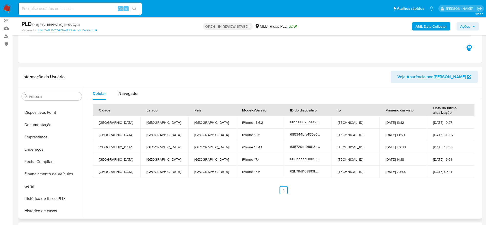
scroll to position [241, 0]
drag, startPoint x: 36, startPoint y: 213, endPoint x: 266, endPoint y: 191, distance: 230.9
click at [36, 214] on button "Restrições Novo Mundo" at bounding box center [52, 212] width 64 height 12
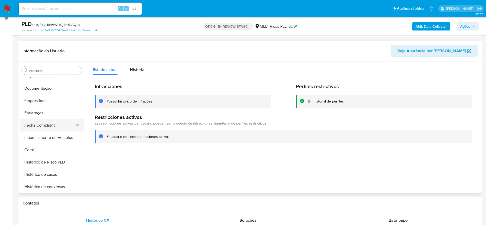
scroll to position [87, 0]
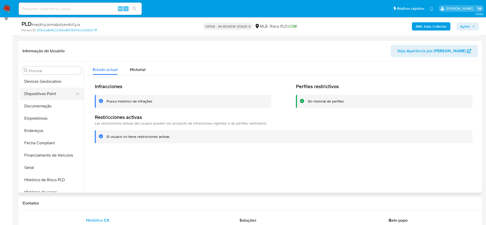
click at [42, 91] on button "Dispositivos Point" at bounding box center [50, 94] width 60 height 12
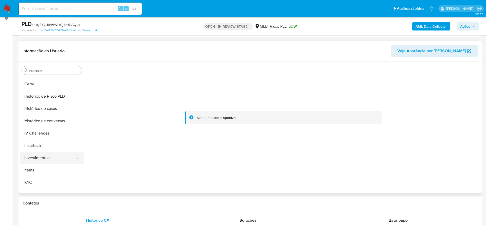
scroll to position [203, 0]
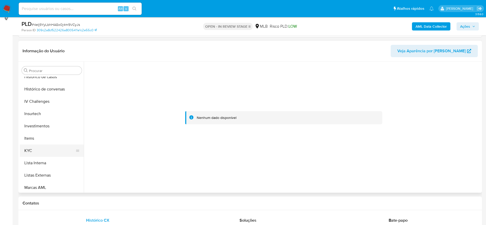
click at [43, 146] on button "KYC" at bounding box center [50, 151] width 60 height 12
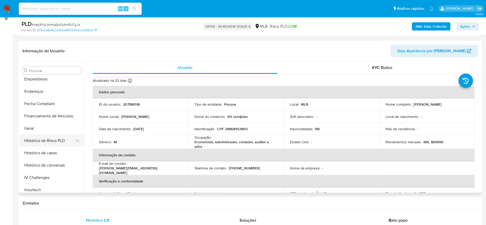
scroll to position [126, 0]
click at [43, 125] on button "Geral" at bounding box center [50, 129] width 60 height 12
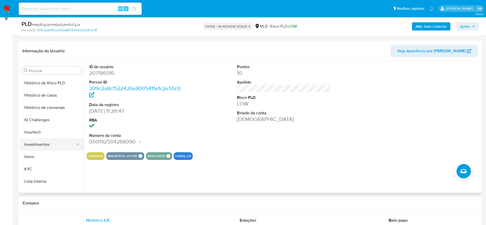
scroll to position [203, 0]
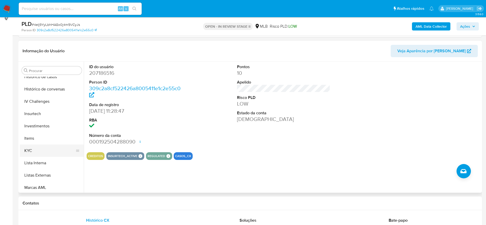
click at [46, 148] on button "KYC" at bounding box center [50, 151] width 60 height 12
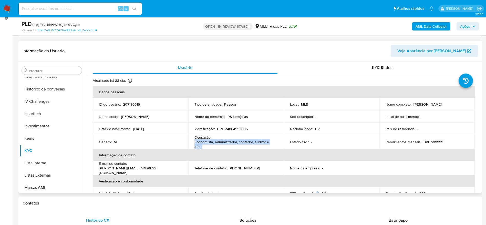
drag, startPoint x: 205, startPoint y: 145, endPoint x: 193, endPoint y: 143, distance: 12.3
click at [193, 143] on td "Ocupação : Economista, administrador, contador, auditor e afins" at bounding box center [236, 142] width 96 height 14
copy p "Economista, administrador, contador, auditor e afins"
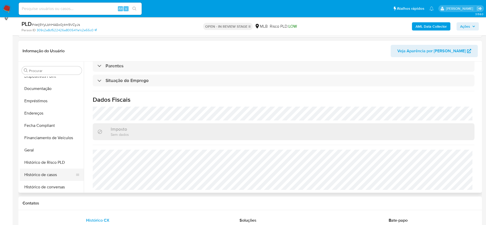
scroll to position [87, 0]
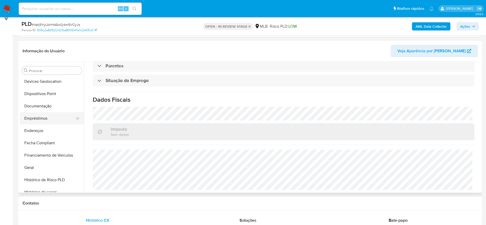
click at [46, 117] on button "Empréstimos" at bounding box center [50, 118] width 60 height 12
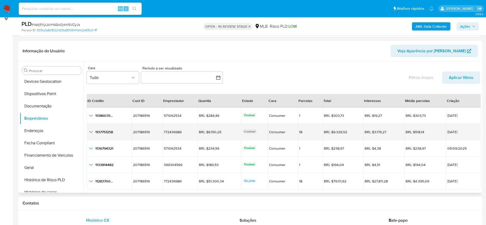
scroll to position [12, 0]
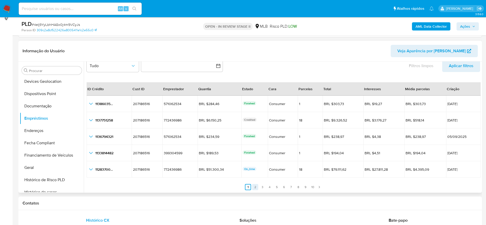
click at [252, 187] on link "2" at bounding box center [255, 187] width 6 height 6
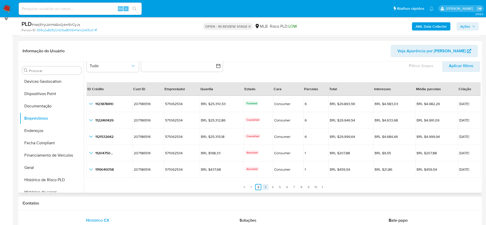
click at [264, 188] on link "3" at bounding box center [265, 187] width 6 height 6
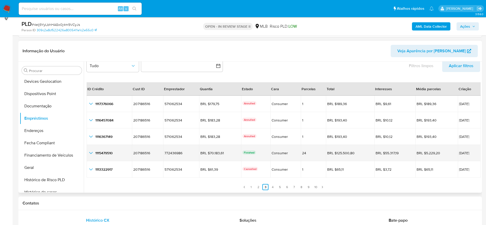
click at [92, 153] on icon "button_show_hidden_detail_by_id_3" at bounding box center [91, 153] width 6 height 6
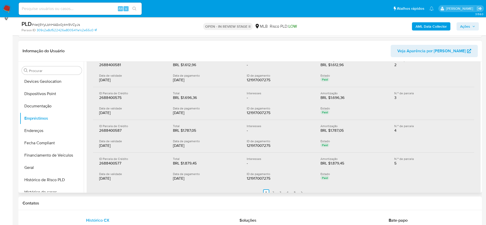
scroll to position [166, 0]
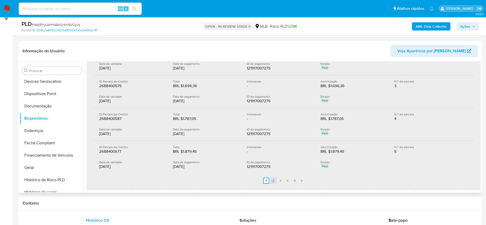
click at [273, 183] on link "2" at bounding box center [273, 181] width 6 height 6
click at [281, 180] on link "3" at bounding box center [284, 181] width 6 height 6
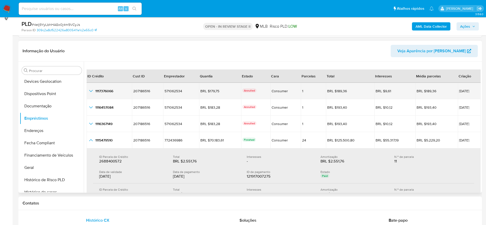
scroll to position [12, 0]
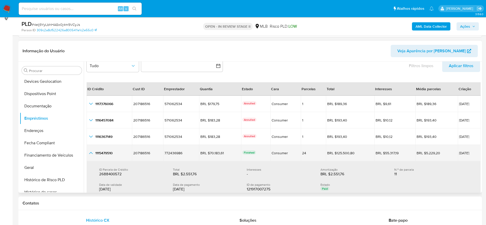
click at [90, 153] on icon "button_show_hidden_detail_by_id_3" at bounding box center [91, 153] width 4 height 2
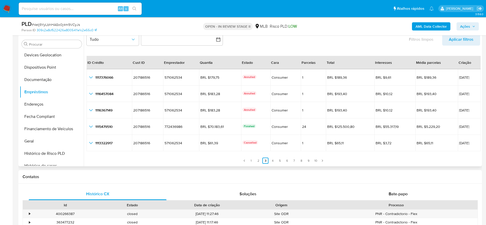
scroll to position [110, 0]
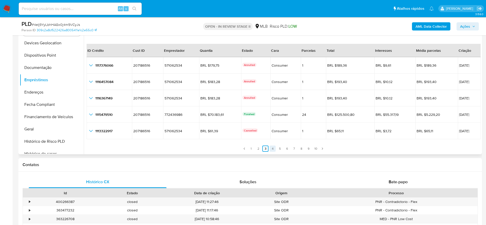
click at [270, 150] on link "4" at bounding box center [273, 149] width 6 height 6
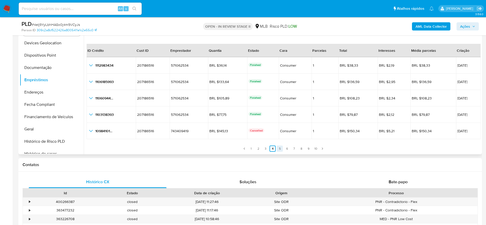
click at [278, 148] on link "5" at bounding box center [280, 149] width 6 height 6
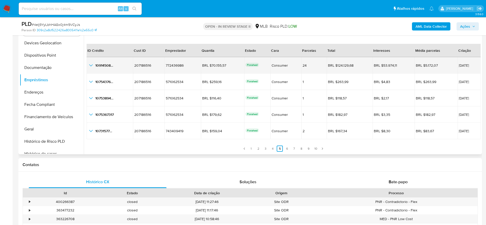
click at [91, 67] on icon "button_show_hidden_detail_by_id_0" at bounding box center [91, 65] width 6 height 6
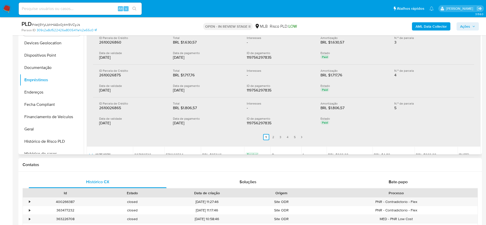
scroll to position [127, 0]
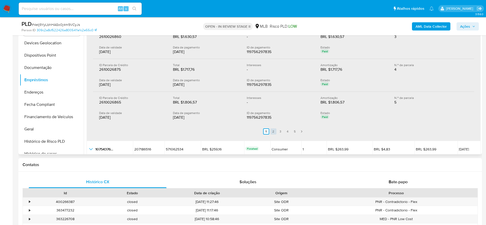
click at [274, 132] on link "2" at bounding box center [273, 131] width 6 height 6
click at [281, 132] on link "3" at bounding box center [284, 131] width 6 height 6
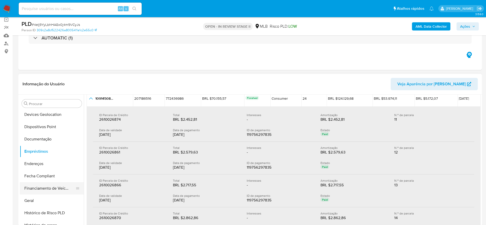
scroll to position [49, 0]
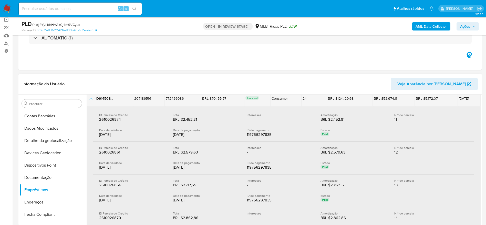
click at [88, 99] on icon "button_show_hidden_detail_by_id_0" at bounding box center [91, 98] width 6 height 6
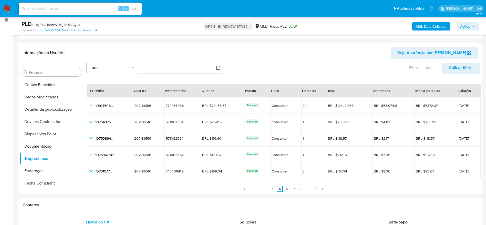
scroll to position [77, 0]
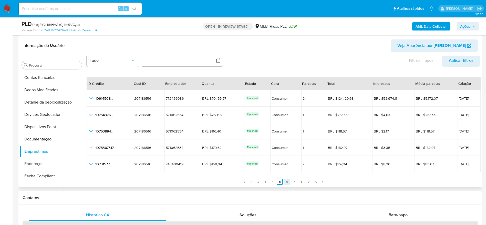
click at [287, 181] on link "6" at bounding box center [287, 182] width 6 height 6
click at [277, 183] on link "5" at bounding box center [280, 182] width 6 height 6
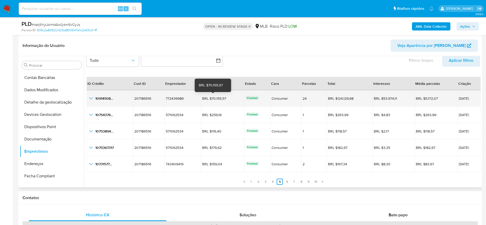
drag, startPoint x: 224, startPoint y: 99, endPoint x: 209, endPoint y: 100, distance: 15.9
click at [209, 100] on div "BRL $70.155,57" at bounding box center [216, 98] width 29 height 5
drag, startPoint x: 466, startPoint y: 97, endPoint x: 442, endPoint y: 100, distance: 24.8
click at [442, 100] on tr "1091450898 1091450898 207186516 207186516 772436986 772436986 BRL $70.155,57 BR…" at bounding box center [284, 98] width 394 height 16
drag, startPoint x: 464, startPoint y: 98, endPoint x: 446, endPoint y: 101, distance: 17.9
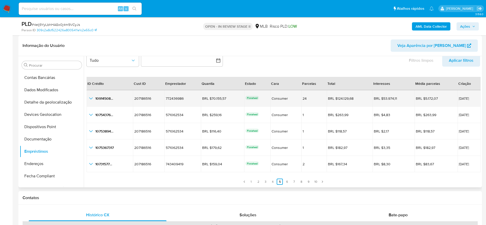
click at [458, 101] on td "21/07/2025" at bounding box center [469, 98] width 23 height 16
click at [91, 100] on icon "button_show_hidden_detail_by_id_0" at bounding box center [91, 98] width 6 height 6
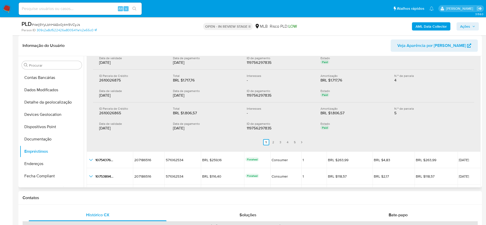
scroll to position [166, 0]
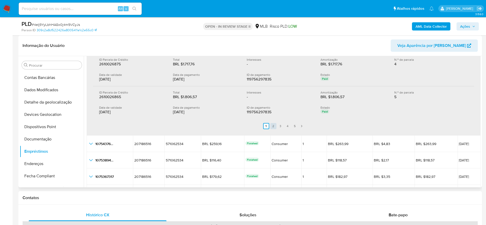
click at [272, 126] on link "2" at bounding box center [273, 126] width 6 height 6
click at [282, 125] on link "3" at bounding box center [284, 126] width 6 height 6
click at [288, 126] on link "4" at bounding box center [291, 126] width 6 height 6
click at [297, 126] on link "5" at bounding box center [298, 126] width 6 height 6
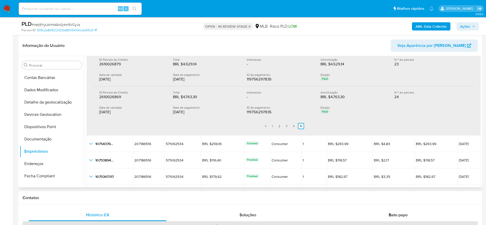
drag, startPoint x: 195, startPoint y: 110, endPoint x: 173, endPoint y: 114, distance: 23.0
click at [173, 114] on div "29/07/2025" at bounding box center [206, 111] width 66 height 5
click at [273, 122] on ul "Anterior 1 2 3 4 5 Siguiente" at bounding box center [283, 126] width 381 height 14
click at [272, 126] on link "1" at bounding box center [272, 126] width 6 height 6
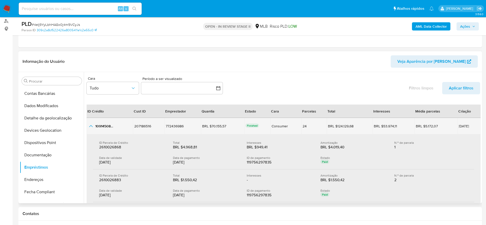
scroll to position [38, 0]
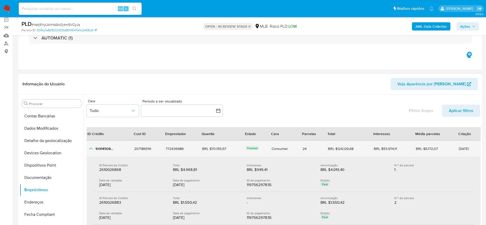
click at [90, 149] on icon "button_show_hidden_detail_by_id_0" at bounding box center [91, 149] width 6 height 6
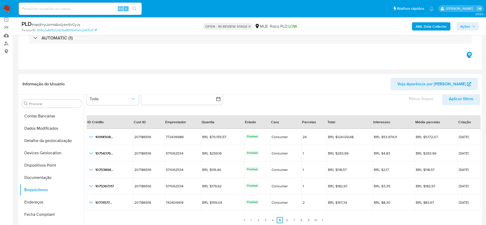
scroll to position [77, 0]
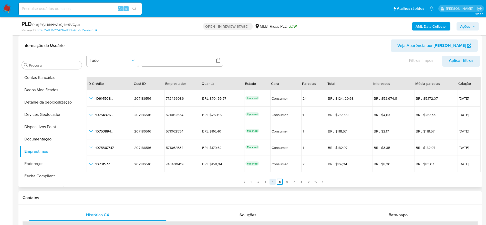
click at [272, 182] on link "4" at bounding box center [273, 182] width 6 height 6
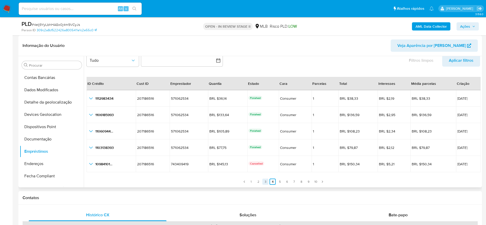
click at [264, 182] on link "3" at bounding box center [265, 182] width 6 height 6
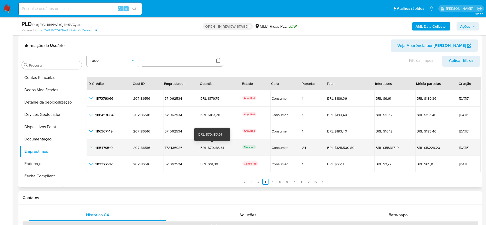
drag, startPoint x: 224, startPoint y: 149, endPoint x: 199, endPoint y: 149, distance: 25.6
click at [200, 149] on div "BRL $70.183,61" at bounding box center [214, 147] width 29 height 5
click at [218, 146] on div "BRL $70.183,61" at bounding box center [214, 147] width 29 height 5
click at [91, 148] on icon "button_show_hidden_detail_by_id_3" at bounding box center [91, 148] width 6 height 6
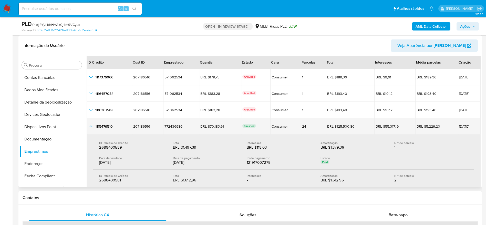
scroll to position [50, 0]
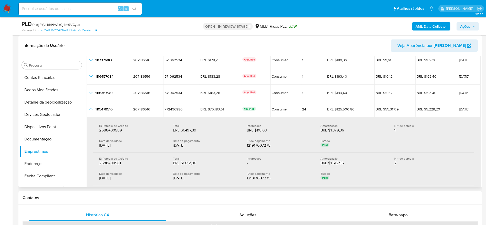
drag, startPoint x: 183, startPoint y: 146, endPoint x: 172, endPoint y: 146, distance: 11.3
click at [172, 146] on div "Data de validade 15/08/2025 Data de pagamento 15/08/2025 ID de pagamento 121917…" at bounding box center [283, 143] width 369 height 9
click at [172, 146] on div "Data de validade 15/08/2025" at bounding box center [136, 143] width 74 height 9
drag, startPoint x: 192, startPoint y: 146, endPoint x: 173, endPoint y: 146, distance: 19.0
click at [173, 146] on div "15/08/2025" at bounding box center [206, 145] width 66 height 5
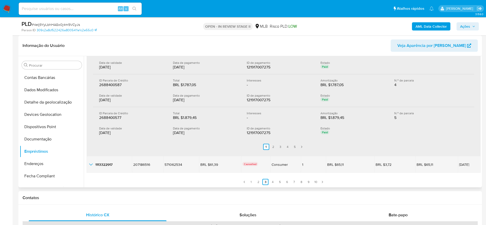
scroll to position [194, 0]
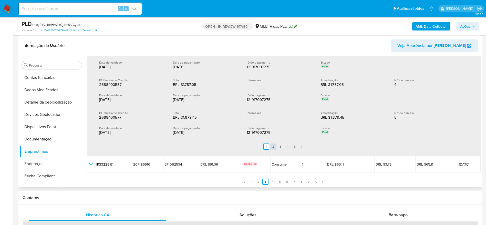
click at [272, 148] on link "2" at bounding box center [273, 146] width 6 height 6
click at [281, 146] on link "3" at bounding box center [284, 146] width 6 height 6
click at [470, 26] on span "Ações" at bounding box center [467, 26] width 15 height 7
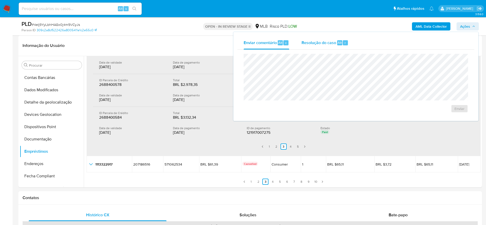
click at [314, 44] on span "Resolução do caso" at bounding box center [319, 42] width 35 height 6
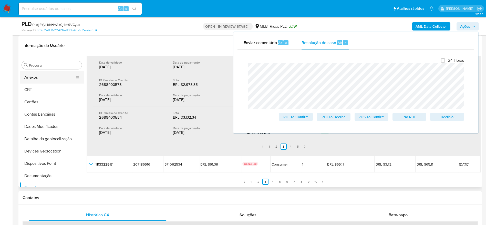
scroll to position [0, 0]
click at [42, 86] on button "Anexos" at bounding box center [50, 90] width 60 height 12
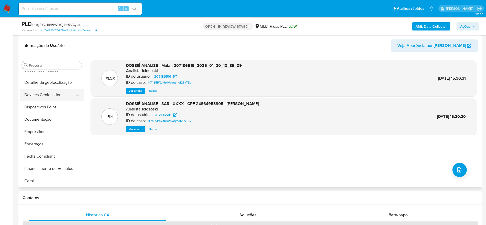
scroll to position [115, 0]
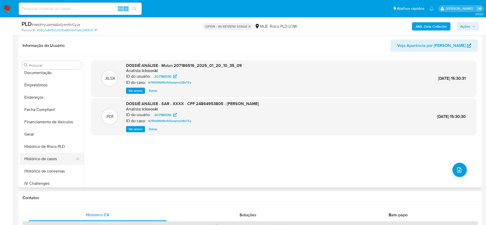
click at [51, 162] on button "Histórico de casos" at bounding box center [50, 159] width 60 height 12
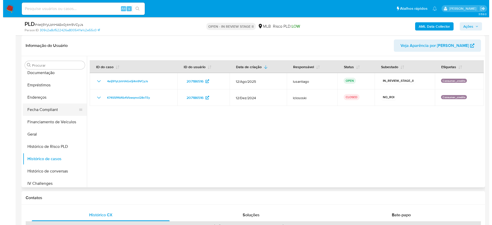
scroll to position [0, 0]
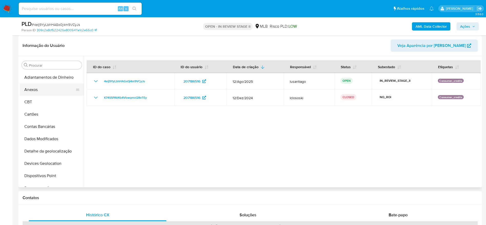
click at [45, 92] on button "Anexos" at bounding box center [50, 90] width 60 height 12
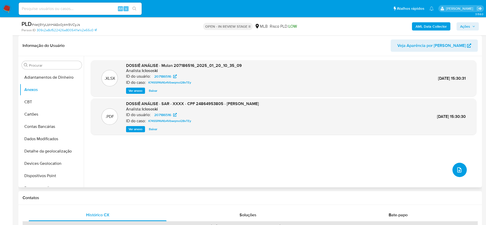
click at [460, 169] on icon "upload-file" at bounding box center [459, 170] width 6 height 6
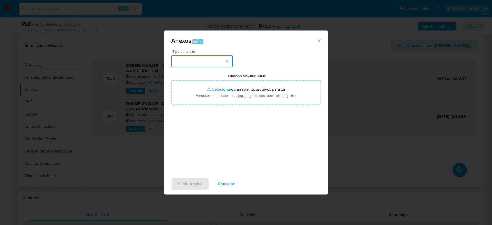
click at [201, 65] on button "button" at bounding box center [201, 61] width 61 height 12
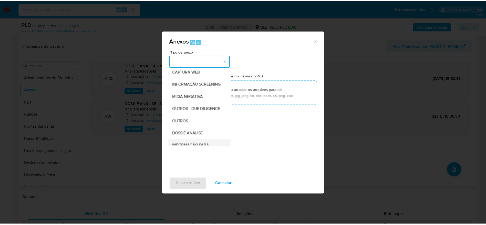
scroll to position [79, 0]
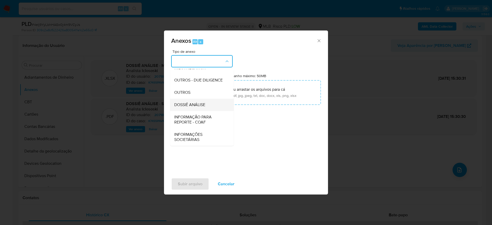
click at [196, 103] on span "DOSSIÊ ANÁLISE" at bounding box center [189, 104] width 31 height 5
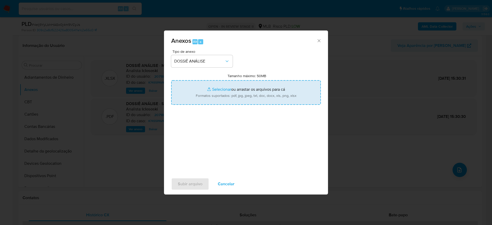
type input "C:\fakepath\SAR - XXXXXX - CPF 24864953805 - WALDEMAR PEREIRA BARREIRA CEMIN.pdf"
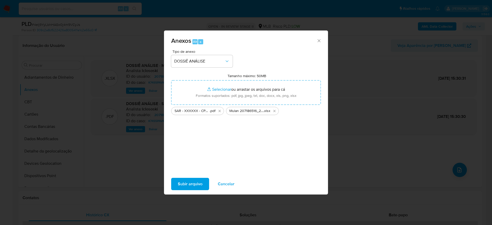
click at [183, 185] on span "Subir arquivo" at bounding box center [190, 183] width 25 height 11
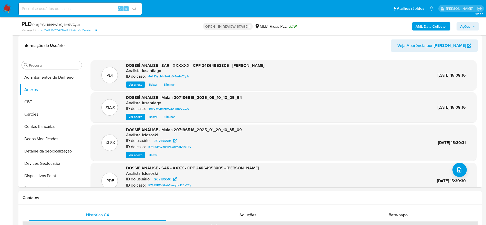
click at [464, 25] on span "Ações" at bounding box center [465, 26] width 10 height 8
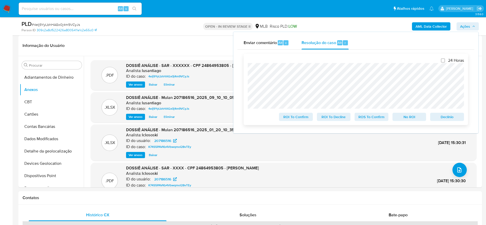
click at [375, 117] on span "ROS To Confirm" at bounding box center [371, 116] width 27 height 7
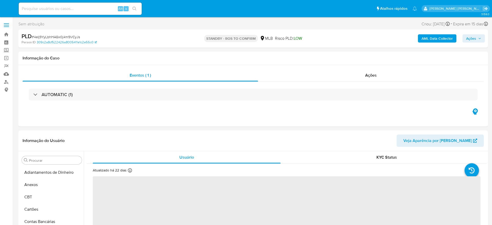
select select "10"
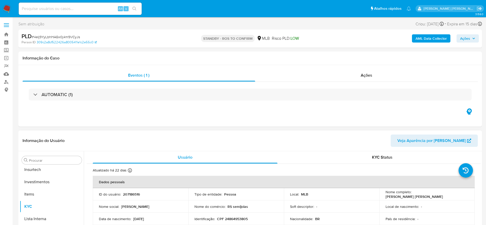
scroll to position [241, 0]
click at [10, 34] on link "Bandeja" at bounding box center [30, 34] width 61 height 8
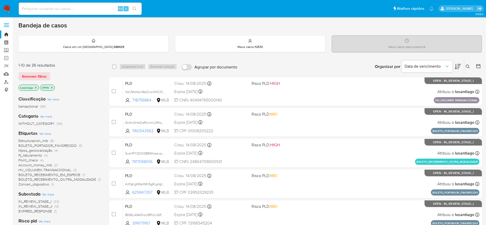
click at [86, 9] on input at bounding box center [80, 8] width 123 height 7
paste input "197154472"
type input "197154472"
click at [138, 11] on button "search-icon" at bounding box center [134, 8] width 11 height 7
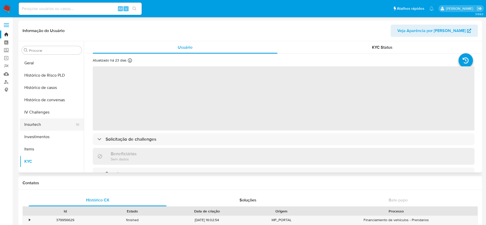
scroll to position [164, 0]
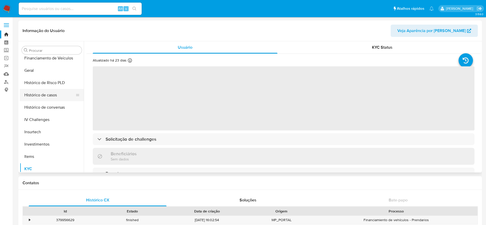
click at [46, 92] on button "Histórico de casos" at bounding box center [50, 95] width 60 height 12
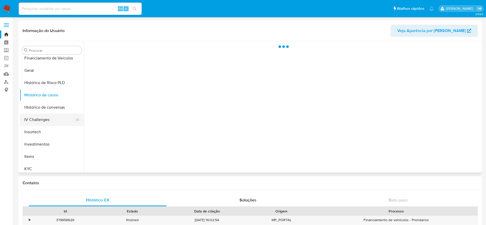
select select "10"
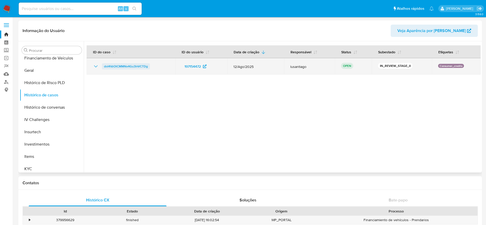
click at [124, 64] on span "doI4VzOtCMMNx4Gu3lnVCTDg" at bounding box center [126, 66] width 44 height 6
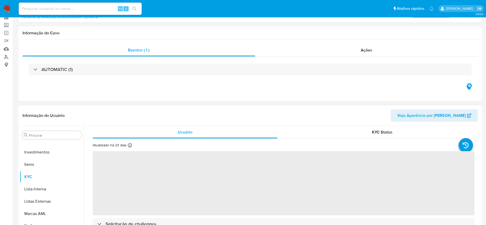
scroll to position [77, 0]
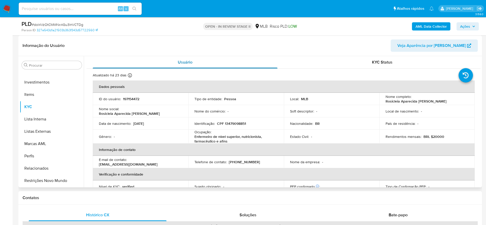
select select "10"
click at [233, 123] on p "CPF 13479098851" at bounding box center [231, 123] width 29 height 5
copy p "13479098851"
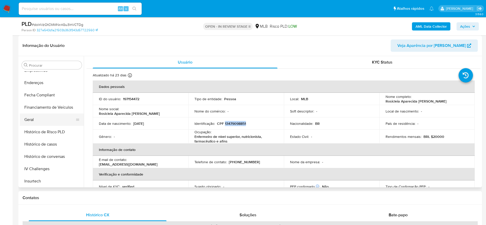
scroll to position [126, 0]
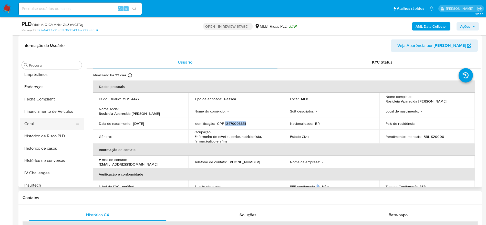
click at [35, 120] on button "Geral" at bounding box center [50, 124] width 60 height 12
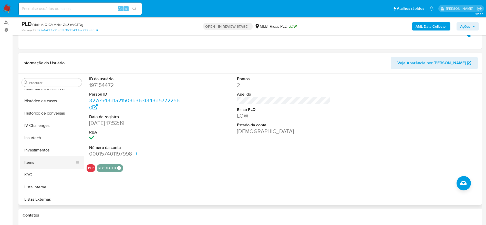
scroll to position [203, 0]
click at [46, 161] on button "KYC" at bounding box center [50, 163] width 60 height 12
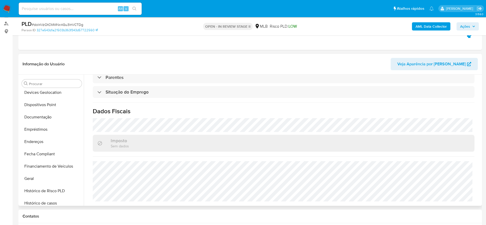
scroll to position [87, 0]
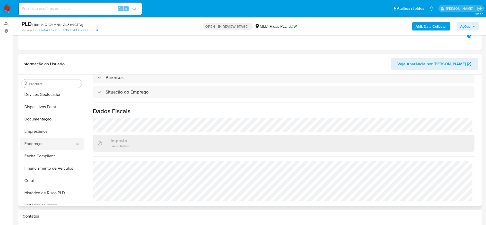
click at [41, 143] on button "Endereços" at bounding box center [50, 144] width 60 height 12
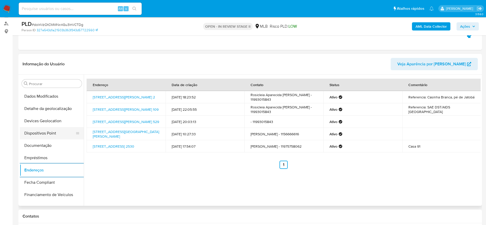
scroll to position [49, 0]
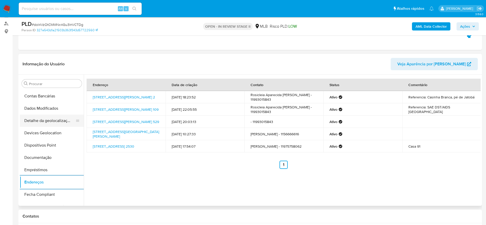
click at [50, 117] on button "Detalhe da geolocalização" at bounding box center [50, 121] width 60 height 12
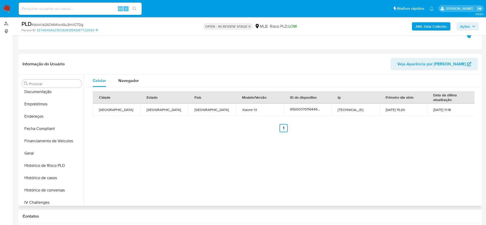
scroll to position [241, 0]
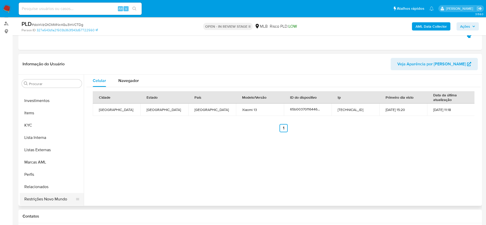
click at [45, 199] on button "Restrições Novo Mundo" at bounding box center [50, 199] width 60 height 12
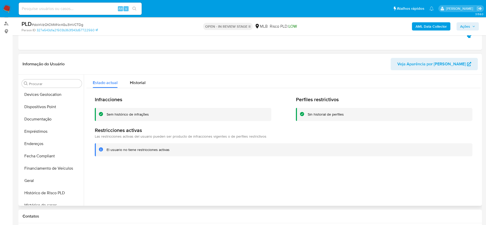
scroll to position [49, 0]
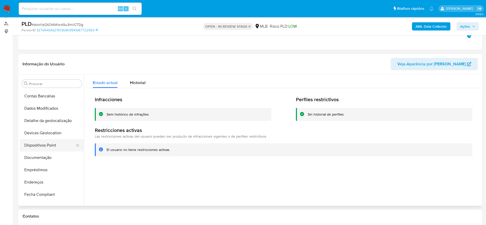
click at [45, 139] on button "Dispositivos Point" at bounding box center [50, 145] width 60 height 12
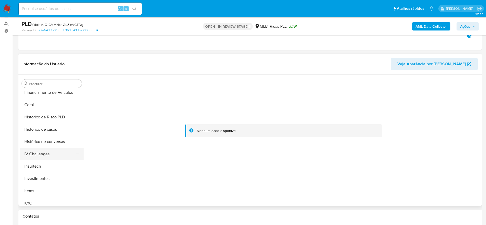
scroll to position [164, 0]
click at [36, 205] on div "Procurar Adiantamentos de Dinheiro Anexos CBT Cartões Contas Bancárias Dados Mo…" at bounding box center [52, 140] width 64 height 130
click at [34, 199] on button "KYC" at bounding box center [50, 202] width 60 height 12
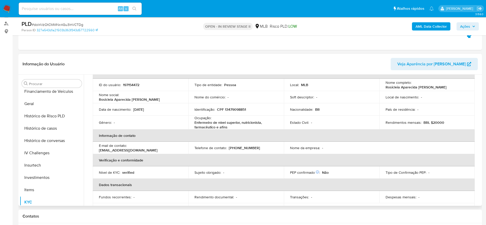
scroll to position [0, 0]
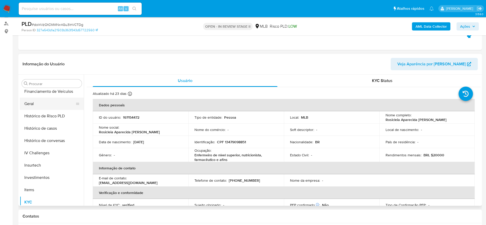
click at [45, 100] on button "Geral" at bounding box center [50, 104] width 60 height 12
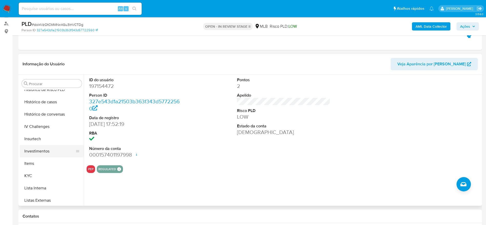
scroll to position [203, 0]
click at [44, 163] on button "KYC" at bounding box center [50, 164] width 60 height 12
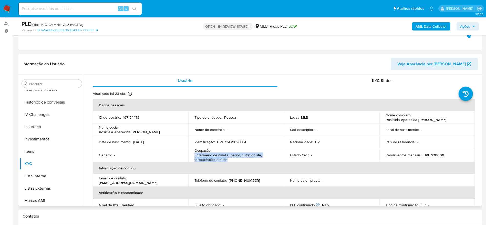
drag, startPoint x: 232, startPoint y: 159, endPoint x: 192, endPoint y: 155, distance: 40.7
click at [192, 155] on td "Ocupação : Enfermeiro de nível superior, nutricionista, farmacêutico e afins" at bounding box center [236, 155] width 96 height 14
copy p "Enfermeiro de nível superior, nutricionista, farmacêutico e afins"
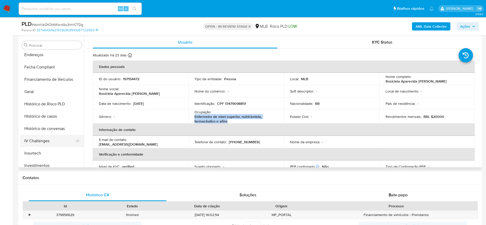
scroll to position [126, 0]
click at [43, 57] on button "Empréstimos" at bounding box center [50, 54] width 60 height 12
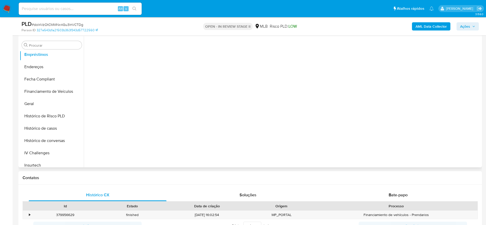
scroll to position [58, 0]
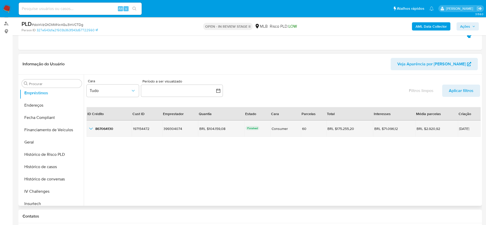
click at [90, 129] on icon "button_show_hidden_detail_by_id_0" at bounding box center [91, 129] width 6 height 6
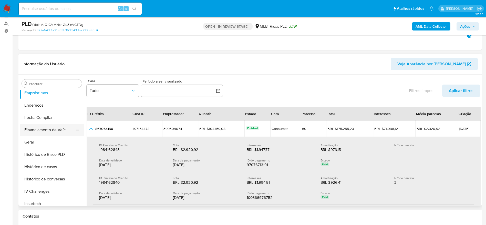
click at [56, 129] on button "Financiamento de Veículos" at bounding box center [50, 130] width 60 height 12
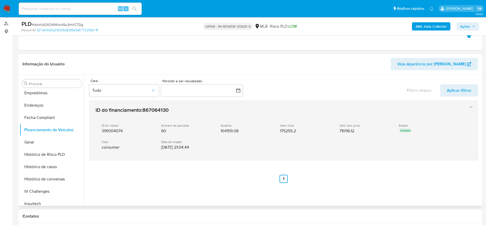
scroll to position [20, 0]
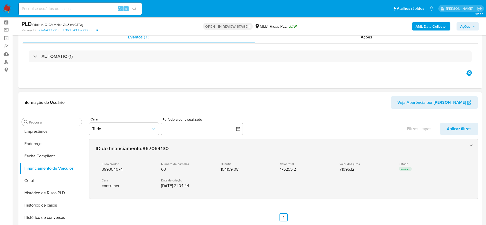
click at [190, 175] on div "ID do credor 399304074 Número de parcelas 60 Quantia 104159.08 Valor total 1752…" at bounding box center [279, 175] width 366 height 35
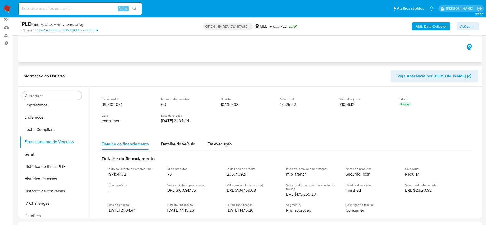
scroll to position [58, 0]
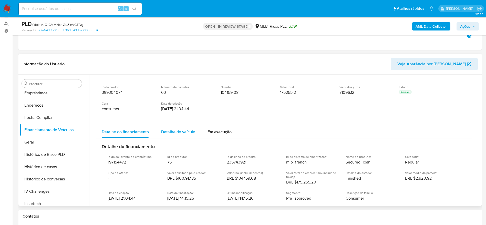
click at [178, 132] on span "Detalhe do veículo" at bounding box center [178, 132] width 34 height 6
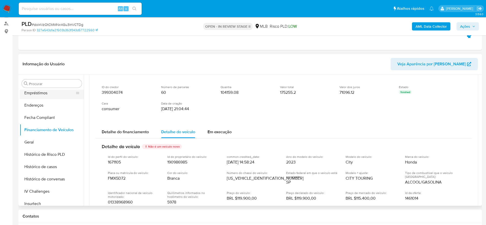
click at [42, 97] on button "Empréstimos" at bounding box center [50, 93] width 60 height 12
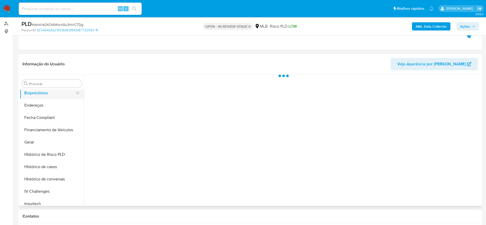
scroll to position [0, 0]
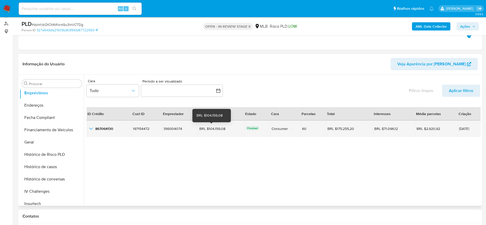
drag, startPoint x: 220, startPoint y: 128, endPoint x: 206, endPoint y: 129, distance: 13.4
click at [206, 129] on div "BRL $104.159,08" at bounding box center [213, 128] width 29 height 5
drag, startPoint x: 469, startPoint y: 127, endPoint x: 449, endPoint y: 129, distance: 20.1
click at [459, 129] on span "25/11/2024" at bounding box center [469, 129] width 20 height 4
click at [91, 126] on icon "button_show_hidden_detail_by_id_0" at bounding box center [91, 129] width 6 height 6
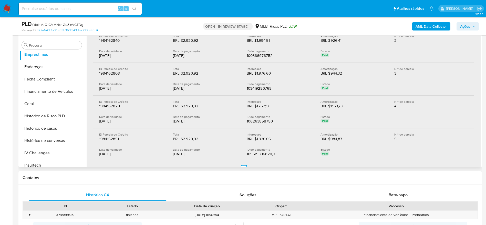
scroll to position [115, 0]
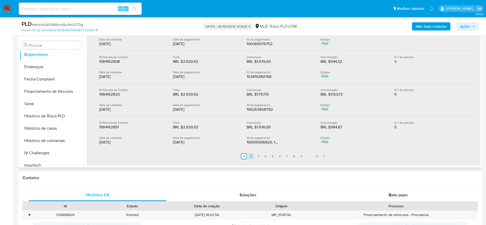
click at [252, 158] on link "2" at bounding box center [251, 156] width 6 height 6
drag, startPoint x: 195, startPoint y: 110, endPoint x: 172, endPoint y: 109, distance: 23.3
click at [172, 109] on div "Data de validade 01/08/2025 Data de pagamento 01/08/2025 ID de pagamento 120646…" at bounding box center [283, 107] width 369 height 9
click at [180, 110] on div "01/08/2025" at bounding box center [206, 109] width 66 height 5
drag, startPoint x: 193, startPoint y: 111, endPoint x: 172, endPoint y: 109, distance: 20.6
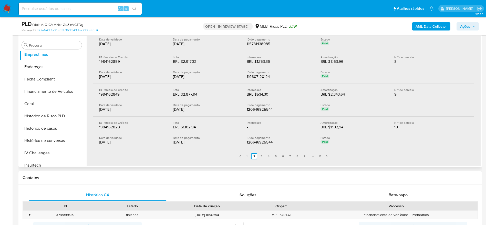
click at [173, 109] on div "01/08/2025" at bounding box center [206, 109] width 66 height 5
click at [261, 152] on ul "Anterior 1 2 3 4 5 6 7 8 9 12 Siguiente" at bounding box center [283, 156] width 381 height 14
drag, startPoint x: 264, startPoint y: 155, endPoint x: 267, endPoint y: 156, distance: 3.6
click at [264, 155] on ul "Anterior 1 2 3 4 5 6 7 8 9 12 Siguiente" at bounding box center [283, 156] width 381 height 14
click at [271, 156] on ul "Anterior 1 2 3 4 5 6 7 8 9 12 Siguiente" at bounding box center [283, 156] width 381 height 14
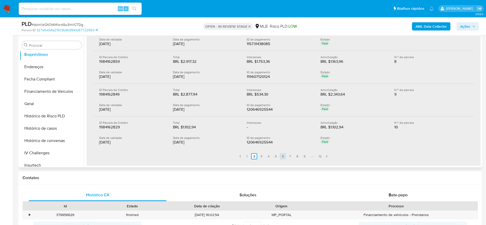
click at [282, 158] on link "6" at bounding box center [283, 156] width 6 height 6
click at [292, 157] on link "7" at bounding box center [290, 156] width 6 height 6
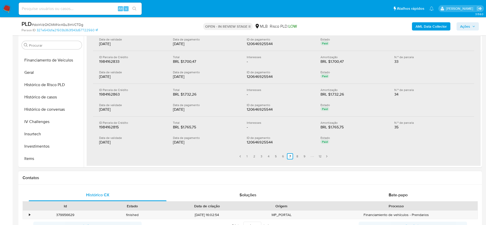
scroll to position [164, 0]
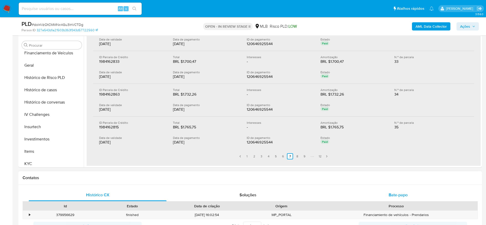
click at [377, 194] on div "Bate-papo" at bounding box center [398, 195] width 138 height 12
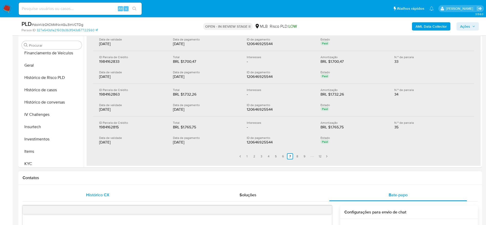
click at [143, 190] on div "Histórico CX" at bounding box center [98, 195] width 138 height 12
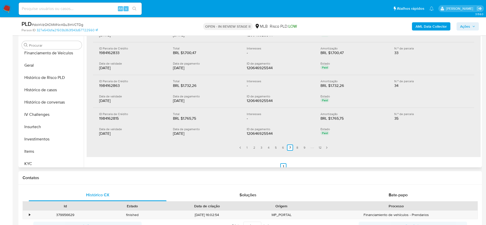
scroll to position [129, 0]
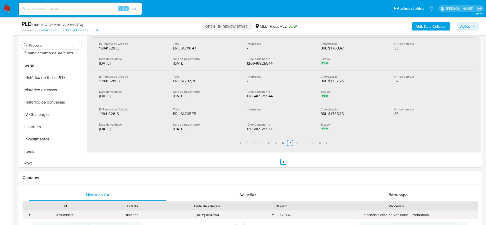
click at [25, 216] on div "•" at bounding box center [27, 215] width 9 height 8
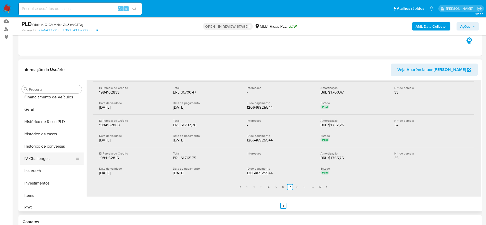
scroll to position [97, 0]
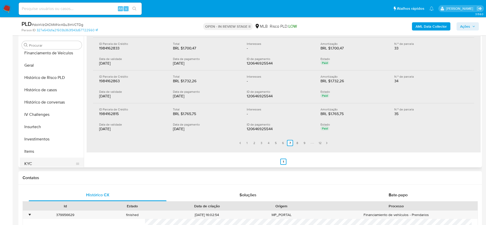
click at [41, 166] on button "KYC" at bounding box center [50, 164] width 60 height 12
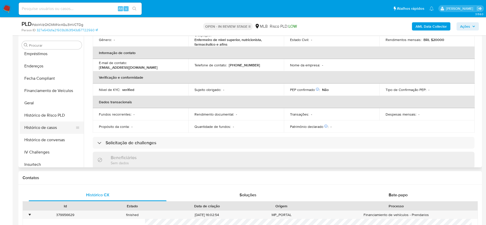
scroll to position [164, 0]
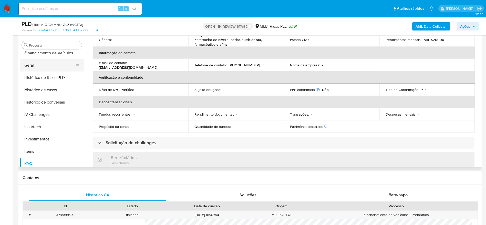
click at [38, 68] on button "Geral" at bounding box center [50, 65] width 60 height 12
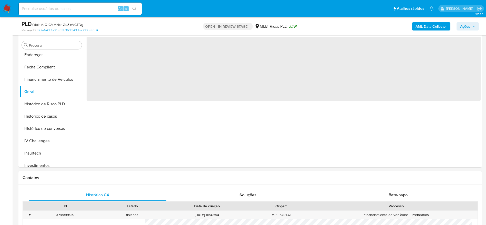
scroll to position [126, 0]
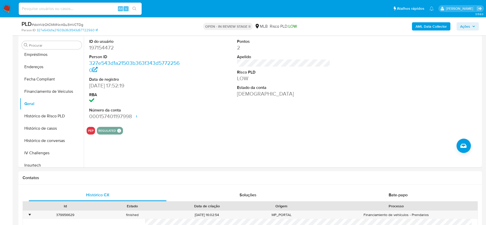
click at [471, 27] on span "Ações" at bounding box center [467, 26] width 15 height 7
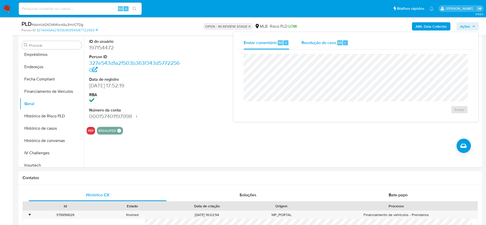
click at [319, 45] on div "Resolução do caso Alt r" at bounding box center [325, 42] width 47 height 13
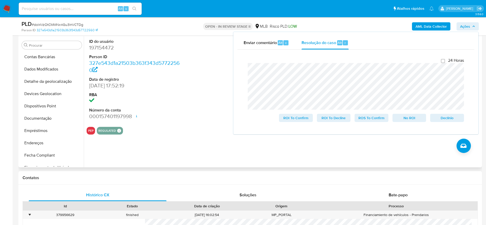
scroll to position [0, 0]
click at [40, 72] on button "Anexos" at bounding box center [50, 70] width 60 height 12
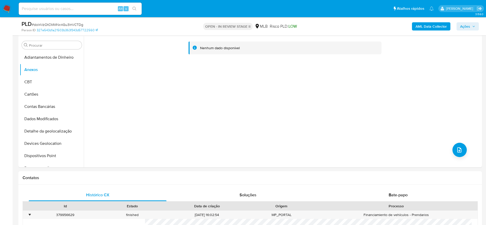
click at [470, 28] on span "Ações" at bounding box center [467, 26] width 15 height 7
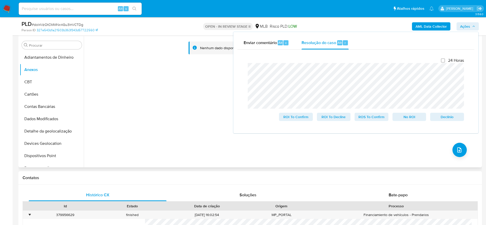
click at [125, 93] on div "Nenhum dado disponível" at bounding box center [282, 101] width 397 height 131
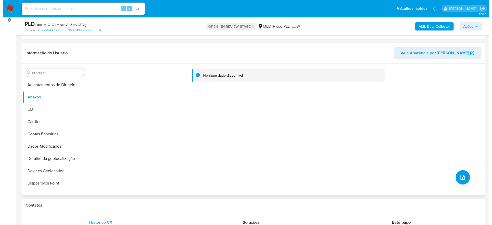
scroll to position [58, 0]
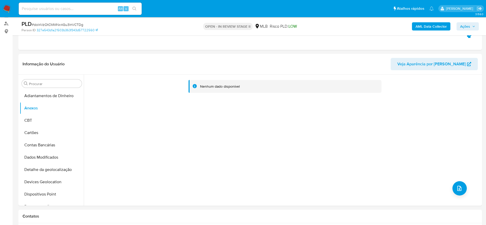
click at [440, 27] on b "AML Data Collector" at bounding box center [431, 26] width 31 height 8
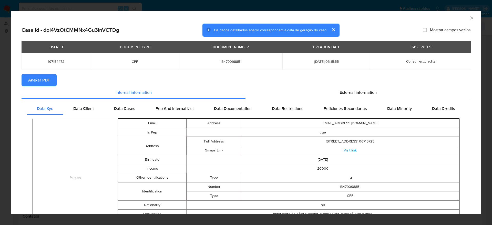
click at [47, 79] on span "Anexar PDF" at bounding box center [39, 80] width 22 height 11
click at [469, 19] on icon "Fechar a janela" at bounding box center [471, 17] width 5 height 5
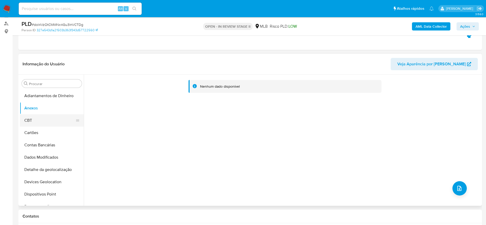
click at [22, 114] on button "CBT" at bounding box center [50, 120] width 60 height 12
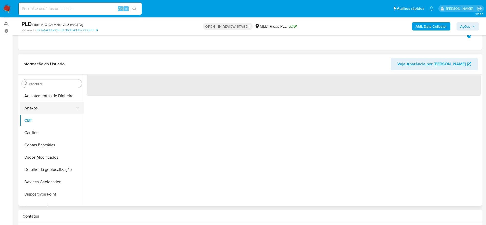
click at [39, 102] on button "Anexos" at bounding box center [50, 108] width 60 height 12
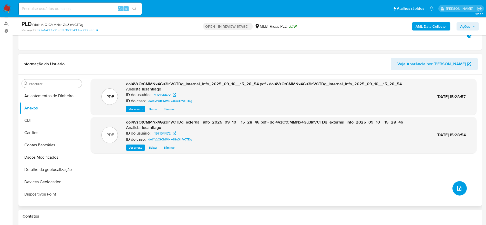
click at [458, 190] on icon "upload-file" at bounding box center [459, 188] width 6 height 6
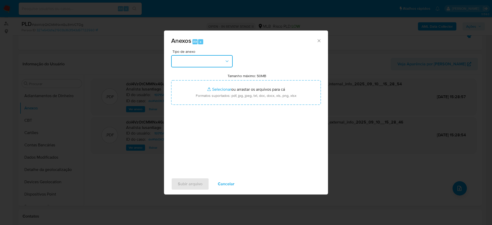
drag, startPoint x: 231, startPoint y: 60, endPoint x: 224, endPoint y: 66, distance: 9.8
click at [229, 59] on button "button" at bounding box center [201, 61] width 61 height 12
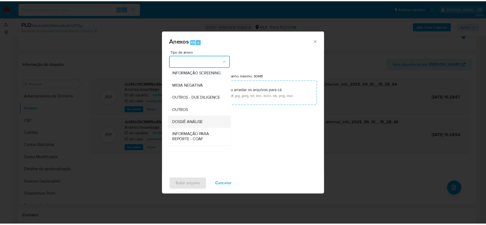
scroll to position [79, 0]
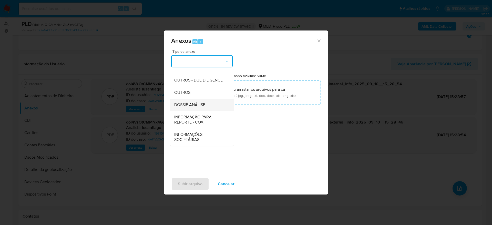
click at [202, 105] on span "DOSSIÊ ANÁLISE" at bounding box center [189, 104] width 31 height 5
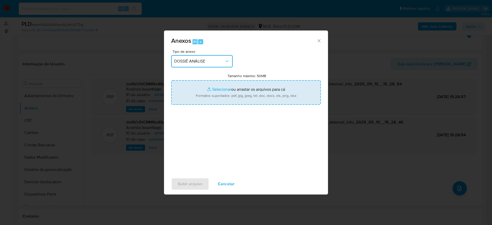
type input "C:\fakepath\Mulan 197154472_2025_09_10_10_05_04.xlsx"
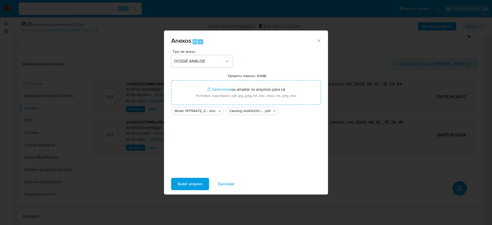
click at [184, 182] on span "Subir arquivo" at bounding box center [190, 183] width 25 height 11
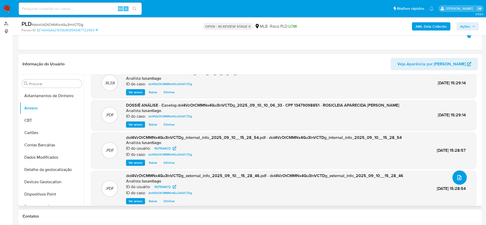
scroll to position [0, 0]
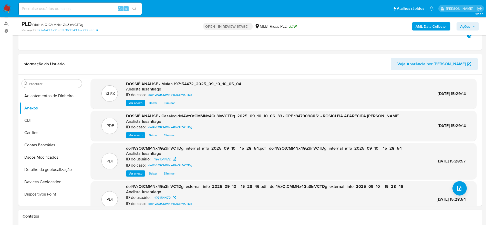
click at [470, 26] on span "Ações" at bounding box center [465, 26] width 10 height 8
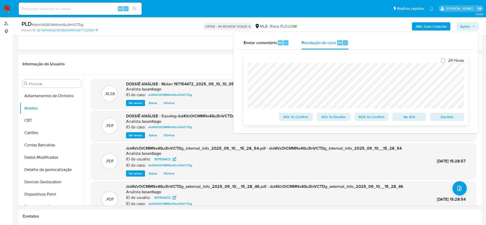
click at [405, 117] on span "No ROI" at bounding box center [409, 116] width 27 height 7
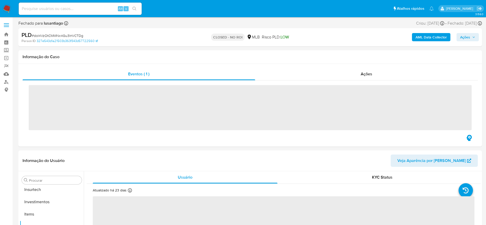
scroll to position [241, 0]
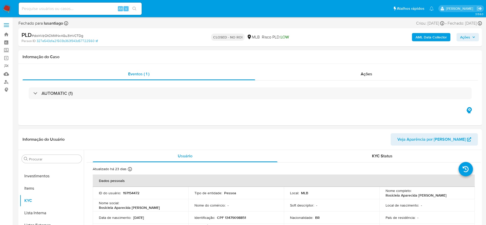
select select "10"
click at [7, 32] on link "Bandeja" at bounding box center [30, 34] width 61 height 8
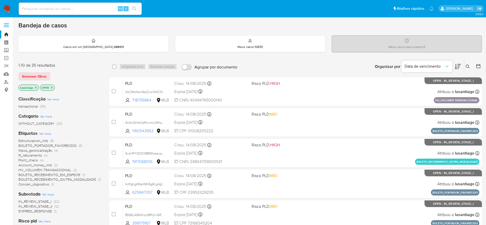
click at [31, 141] on span "Estructuracion_mlb" at bounding box center [33, 140] width 30 height 5
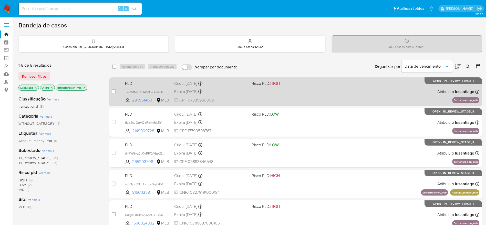
click at [227, 90] on div "Expira [DATE] Expira em [DATE] 00:32:43" at bounding box center [210, 91] width 73 height 7
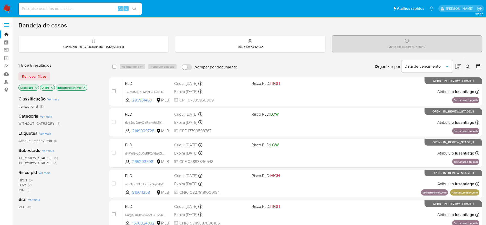
click at [85, 89] on icon "close-filter" at bounding box center [84, 87] width 3 height 3
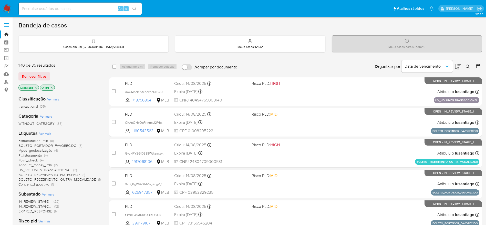
click at [34, 141] on span "Estructuracion_mlb" at bounding box center [33, 140] width 30 height 5
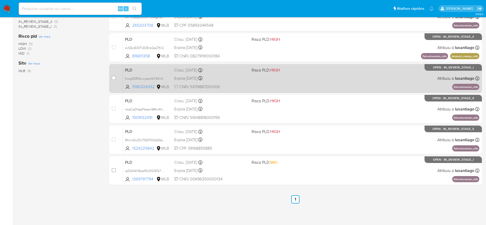
scroll to position [137, 0]
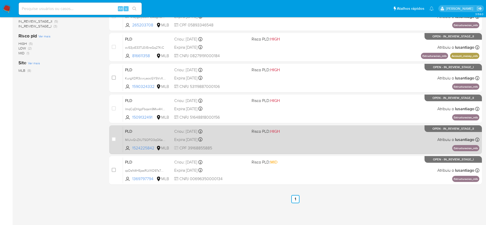
click at [230, 144] on div "PLD MiUwQvZXJTSOFO3qQ6aPpxXb 1524225842 MLB Risco PLD: HIGH Criou: [DATE] Criou…" at bounding box center [301, 140] width 356 height 26
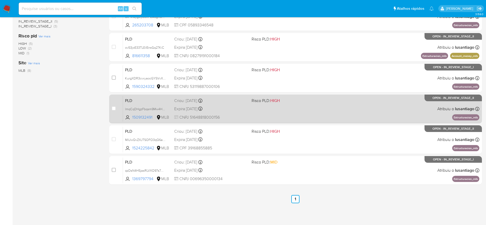
click at [225, 114] on div "PLD lmqCqDHgzFbqsm9Mw4HWlNfH 1509132491 MLB Risco PLD: HIGH Criou: [DATE] Criou…" at bounding box center [301, 109] width 356 height 26
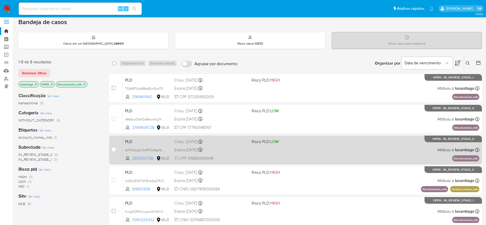
scroll to position [0, 0]
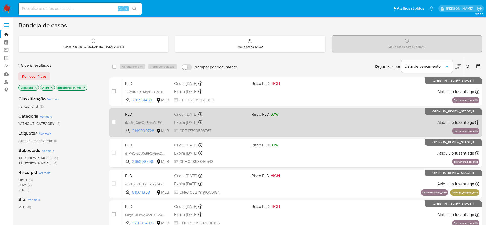
click at [229, 125] on div "Expira [DATE] Expira em [DATE] 00:26:59" at bounding box center [210, 122] width 73 height 7
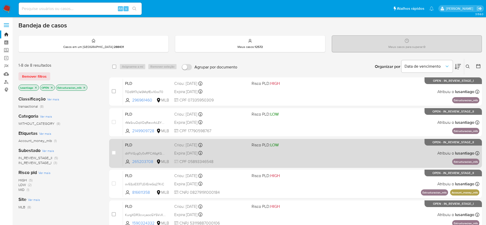
click at [227, 148] on div "PLD dkFViGyg0y0oRFCA6gKGzurd 265203708 MLB Risco PLD: LOW Criou: [DATE] Criou: …" at bounding box center [301, 153] width 356 height 26
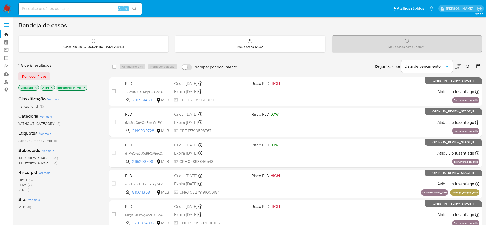
click at [83, 88] on icon "close-filter" at bounding box center [84, 87] width 3 height 3
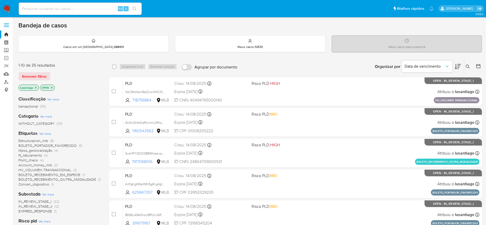
click at [63, 173] on span "BOLETO_RECEBIMENTO_EM_ESPECIE" at bounding box center [49, 174] width 62 height 5
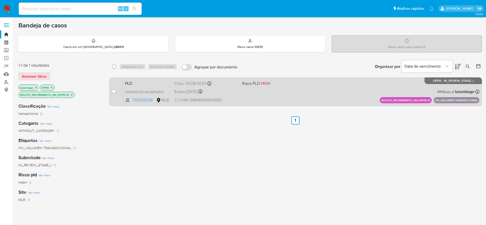
click at [224, 91] on div "Expira [DATE] Expira em [DATE] 09:35:26" at bounding box center [206, 91] width 64 height 7
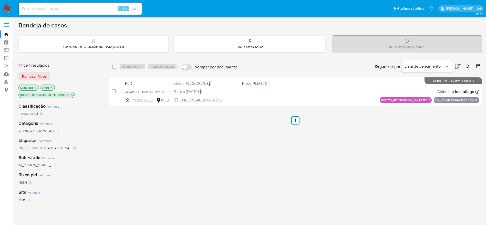
click at [74, 93] on p "BOLETO_RECEBIMENTO_EM_ESPECIE" at bounding box center [47, 95] width 56 height 6
click at [72, 93] on icon "close-filter" at bounding box center [71, 94] width 3 height 3
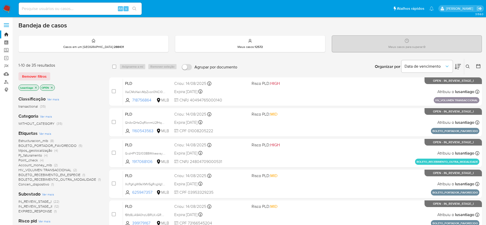
click at [33, 160] on span "Point_check" at bounding box center [27, 160] width 19 height 5
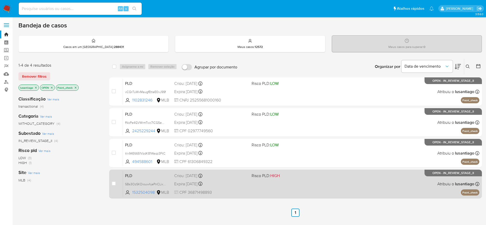
click at [222, 178] on div "Criou: [DATE] Criou: [DATE] 00:24:42" at bounding box center [210, 176] width 73 height 6
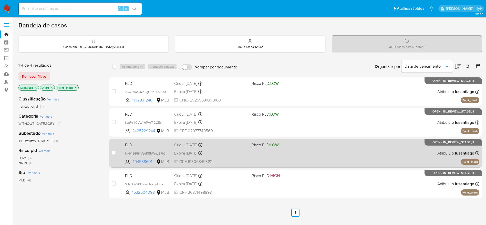
click at [218, 150] on div "Expira [DATE] Expira em [DATE] 00:24:54" at bounding box center [210, 153] width 73 height 7
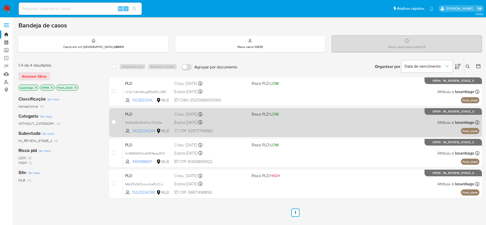
click at [224, 125] on div "Expira [DATE] Expira em [DATE] 00:30:30" at bounding box center [210, 122] width 73 height 7
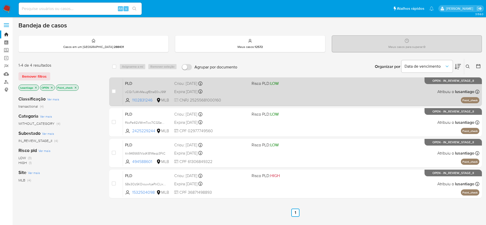
click at [219, 81] on div "Criou: [DATE] Criou: [DATE] 00:30:35" at bounding box center [210, 84] width 73 height 6
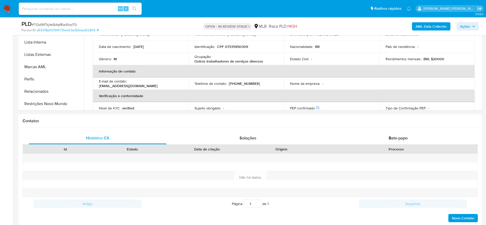
scroll to position [231, 0]
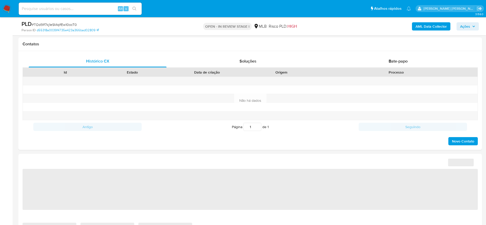
select select "10"
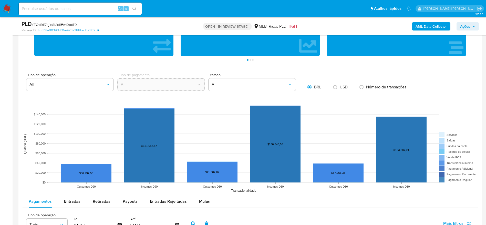
scroll to position [423, 0]
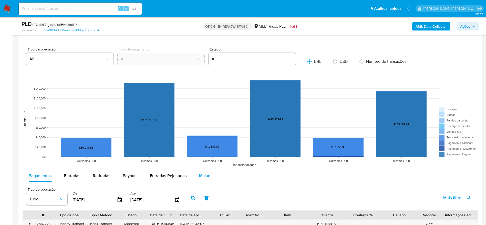
click at [204, 177] on span "Mulan" at bounding box center [204, 176] width 11 height 6
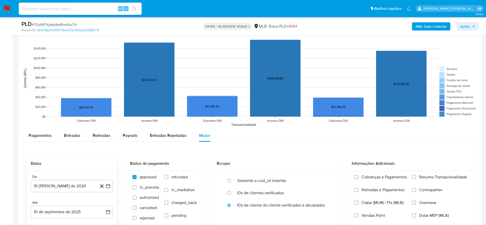
scroll to position [500, 0]
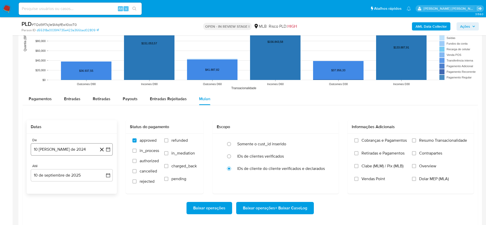
click at [69, 151] on button "10 [PERSON_NAME] de 2024" at bounding box center [72, 149] width 82 height 12
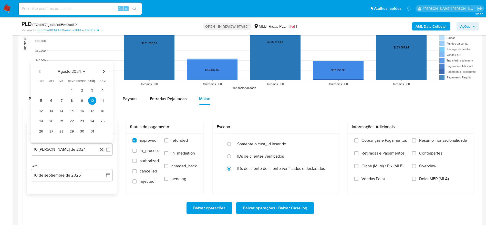
click at [76, 71] on span "agosto 2024" at bounding box center [69, 71] width 23 height 5
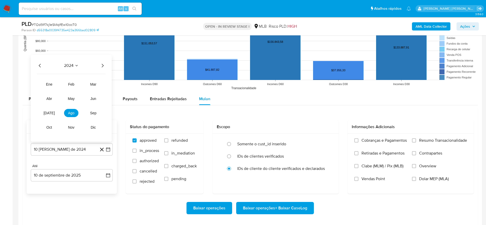
click at [103, 63] on icon "Año siguiente" at bounding box center [102, 66] width 6 height 6
click at [50, 113] on span "[DATE]" at bounding box center [49, 113] width 11 height 4
click at [52, 88] on button "1" at bounding box center [51, 90] width 8 height 8
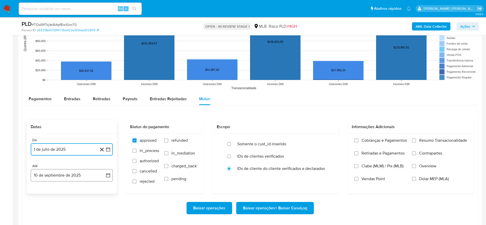
click at [44, 174] on button "10 de septiembre de 2025" at bounding box center [72, 175] width 82 height 12
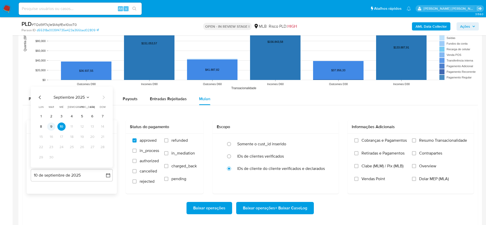
click at [53, 128] on button "9" at bounding box center [51, 126] width 8 height 8
click at [427, 139] on span "Resumo Transacionalidade" at bounding box center [443, 140] width 48 height 5
click at [416, 139] on input "Resumo Transacionalidade" at bounding box center [414, 140] width 4 height 4
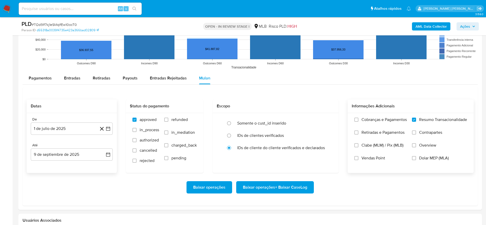
scroll to position [538, 0]
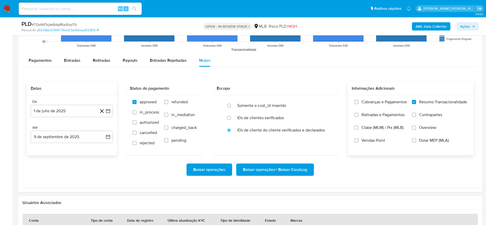
click at [276, 168] on span "Baixar operações + Baixar CaseLog" at bounding box center [275, 169] width 64 height 11
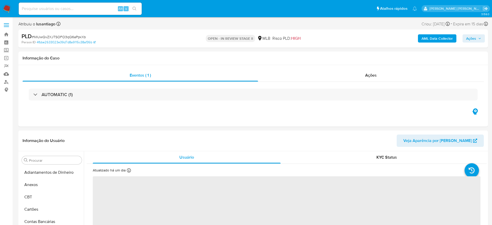
select select "10"
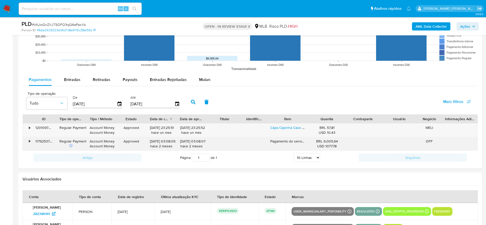
scroll to position [500, 0]
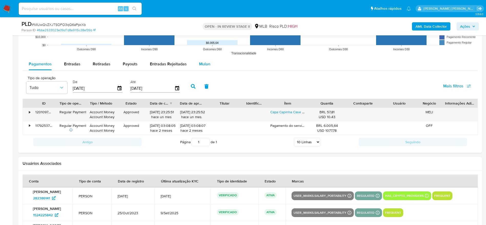
click at [201, 68] on div "Mulan" at bounding box center [204, 64] width 11 height 12
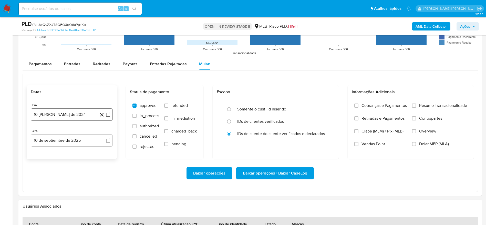
click at [70, 119] on button "10 [PERSON_NAME] de 2024" at bounding box center [72, 114] width 82 height 12
click at [66, 132] on span "agosto 2024" at bounding box center [69, 132] width 23 height 5
click at [103, 134] on icon "Año siguiente" at bounding box center [102, 133] width 6 height 6
click at [46, 182] on button "[DATE]" at bounding box center [49, 180] width 14 height 8
click at [53, 150] on button "1" at bounding box center [51, 152] width 8 height 8
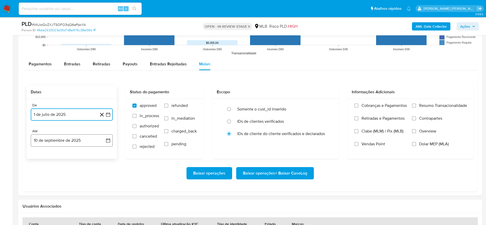
click at [55, 143] on button "10 de septiembre de 2025" at bounding box center [72, 140] width 82 height 12
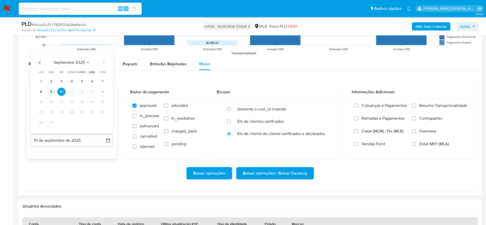
click at [52, 90] on button "9" at bounding box center [51, 92] width 8 height 8
click at [421, 107] on span "Resumo Transacionalidade" at bounding box center [443, 105] width 48 height 5
click at [416, 107] on input "Resumo Transacionalidade" at bounding box center [414, 106] width 4 height 4
click at [277, 172] on span "Baixar operações + Baixar CaseLog" at bounding box center [275, 173] width 64 height 11
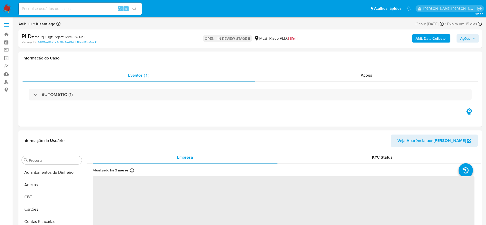
select select "10"
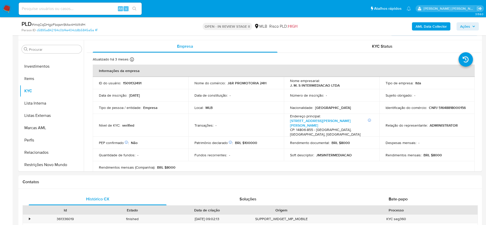
scroll to position [269, 0]
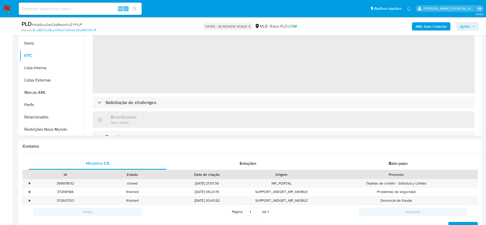
scroll to position [241, 0]
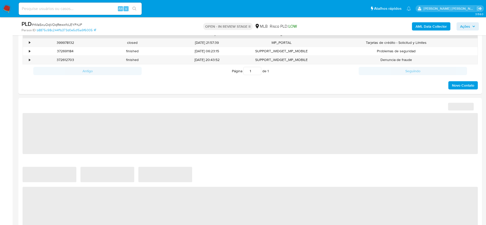
select select "10"
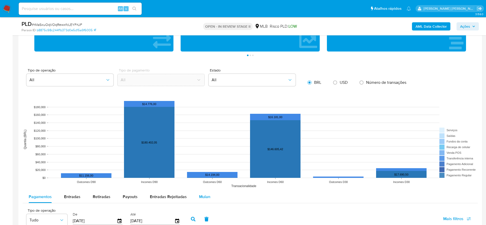
click at [204, 199] on span "Mulan" at bounding box center [204, 197] width 11 height 6
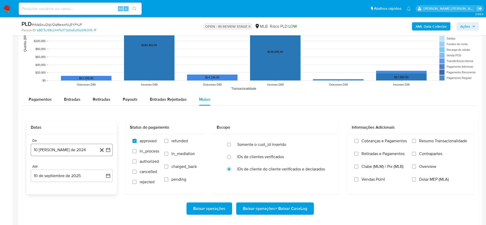
scroll to position [500, 0]
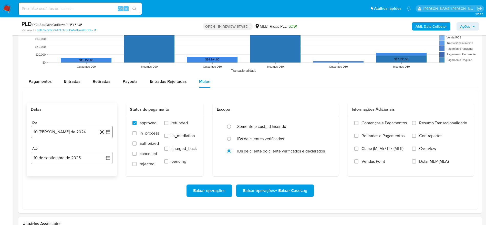
click at [37, 129] on button "10 [PERSON_NAME] de 2024" at bounding box center [72, 132] width 82 height 12
drag, startPoint x: 61, startPoint y: 152, endPoint x: 121, endPoint y: 152, distance: 60.7
click at [61, 153] on span "agosto 2024" at bounding box center [69, 150] width 23 height 5
click at [102, 152] on icon "Año siguiente" at bounding box center [103, 151] width 2 height 4
click at [53, 198] on button "[DATE]" at bounding box center [49, 198] width 14 height 8
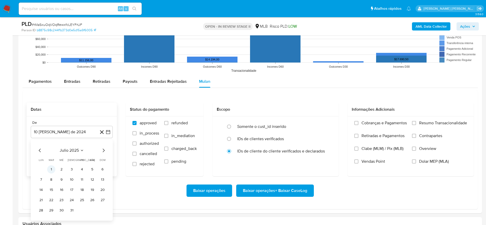
click at [51, 168] on button "1" at bounding box center [51, 169] width 8 height 8
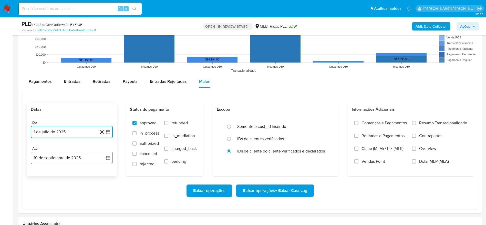
click at [58, 158] on button "10 de septiembre de 2025" at bounding box center [72, 158] width 82 height 12
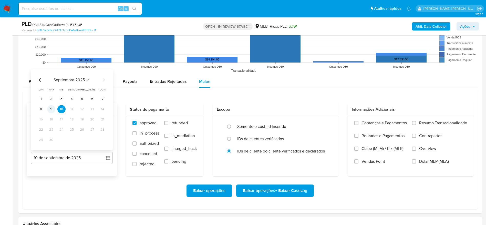
click at [53, 111] on button "9" at bounding box center [51, 109] width 8 height 8
click at [423, 124] on span "Resumo Transacionalidade" at bounding box center [443, 122] width 48 height 5
click at [416, 124] on input "Resumo Transacionalidade" at bounding box center [414, 123] width 4 height 4
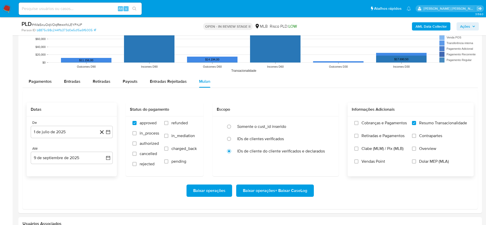
click at [272, 191] on span "Baixar operações + Baixar CaseLog" at bounding box center [275, 190] width 64 height 11
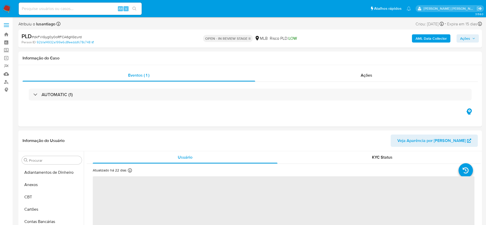
select select "10"
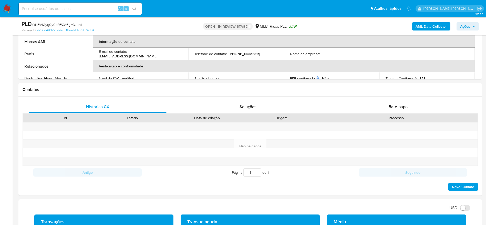
scroll to position [241, 0]
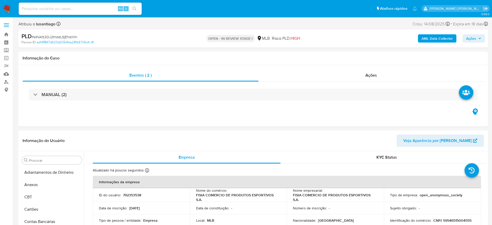
select select "10"
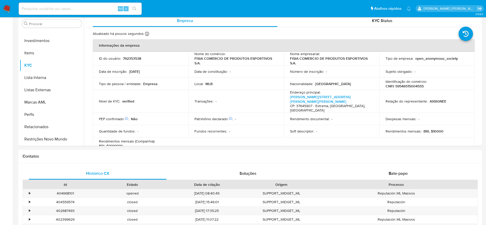
scroll to position [269, 0]
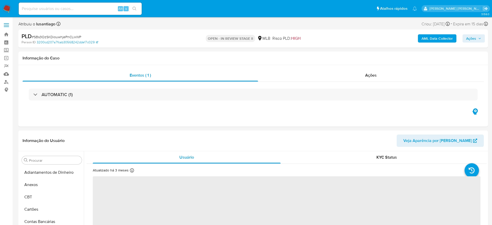
select select "10"
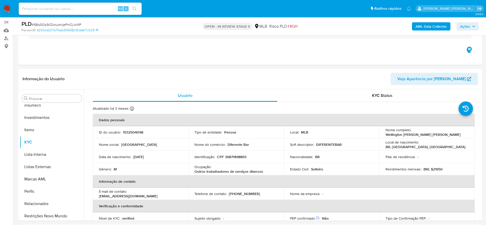
scroll to position [241, 0]
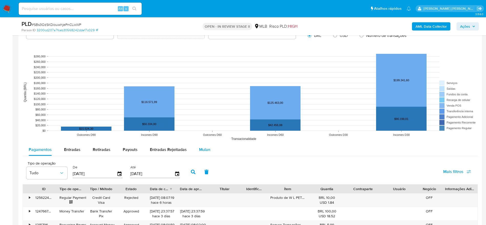
click at [202, 145] on div "Mulan" at bounding box center [204, 149] width 11 height 12
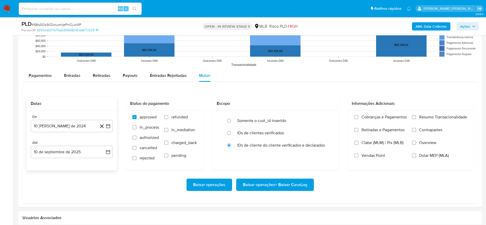
scroll to position [500, 0]
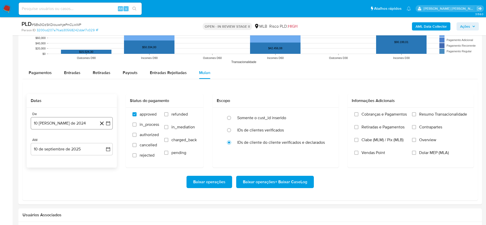
click at [67, 122] on button "10 [PERSON_NAME] de 2024" at bounding box center [72, 123] width 82 height 12
click at [66, 139] on span "agosto 2024" at bounding box center [69, 141] width 23 height 5
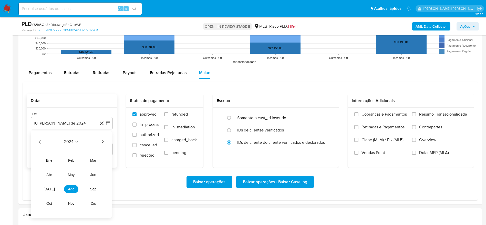
click at [103, 140] on icon "Año siguiente" at bounding box center [102, 142] width 6 height 6
click at [49, 188] on span "[DATE]" at bounding box center [49, 189] width 11 height 4
click at [47, 161] on tr "1 2 3 4 5 6" at bounding box center [72, 161] width 70 height 8
click at [52, 160] on button "1" at bounding box center [51, 161] width 8 height 8
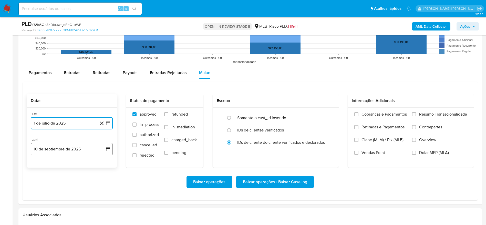
click at [58, 151] on button "10 de septiembre de 2025" at bounding box center [72, 149] width 82 height 12
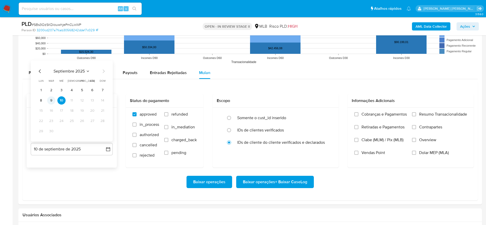
click at [50, 97] on button "9" at bounding box center [51, 100] width 8 height 8
click at [426, 115] on span "Resumo Transacionalidade" at bounding box center [443, 114] width 48 height 5
click at [416, 115] on input "Resumo Transacionalidade" at bounding box center [414, 114] width 4 height 4
click at [297, 180] on span "Baixar operações + Baixar CaseLog" at bounding box center [275, 181] width 64 height 11
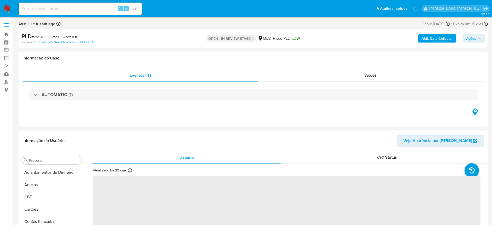
select select "10"
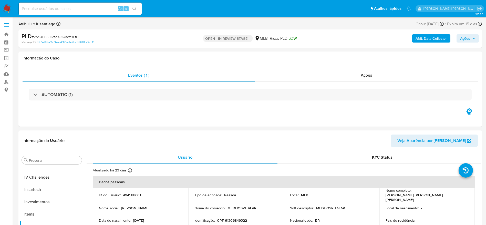
scroll to position [241, 0]
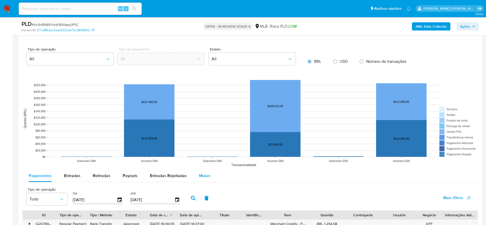
click at [201, 172] on div "Mulan" at bounding box center [204, 176] width 11 height 12
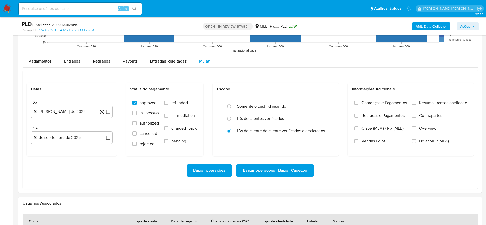
scroll to position [538, 0]
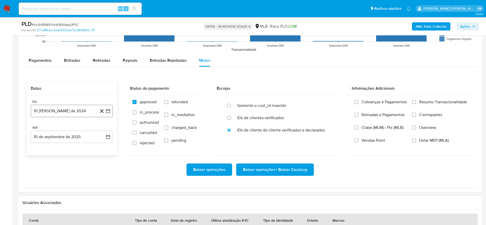
click at [52, 112] on button "10 [PERSON_NAME] de 2024" at bounding box center [72, 111] width 82 height 12
click at [70, 128] on span "agosto 2024" at bounding box center [69, 129] width 23 height 5
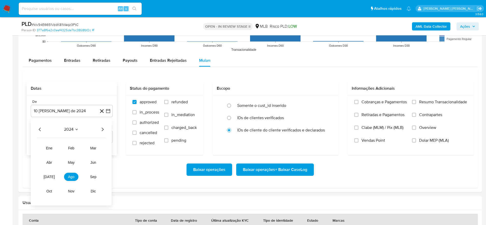
drag, startPoint x: 105, startPoint y: 128, endPoint x: 102, endPoint y: 129, distance: 2.8
click at [103, 128] on icon "Año siguiente" at bounding box center [102, 129] width 6 height 6
click at [50, 174] on button "[DATE]" at bounding box center [49, 177] width 14 height 8
click at [49, 147] on button "1" at bounding box center [51, 148] width 8 height 8
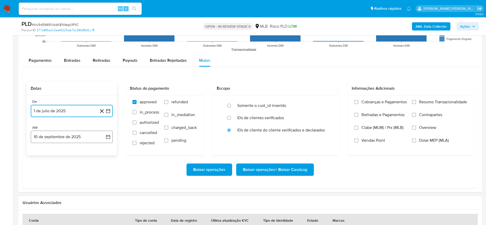
click at [49, 136] on button "10 de septiembre de 2025" at bounding box center [72, 137] width 82 height 12
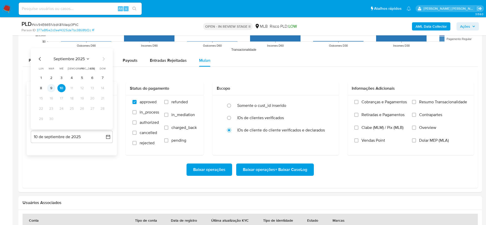
click at [51, 86] on button "9" at bounding box center [51, 88] width 8 height 8
click at [424, 103] on span "Resumo Transacionalidade" at bounding box center [443, 101] width 48 height 5
click at [416, 103] on input "Resumo Transacionalidade" at bounding box center [414, 102] width 4 height 4
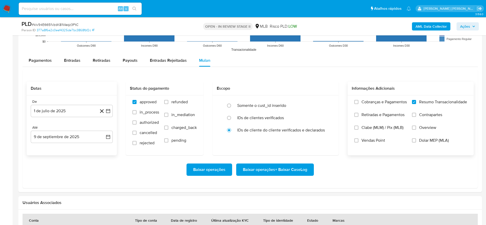
click at [282, 170] on span "Baixar operações + Baixar CaseLog" at bounding box center [275, 169] width 64 height 11
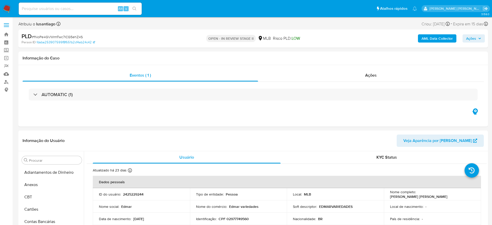
select select "10"
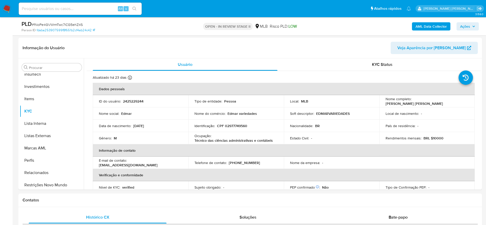
scroll to position [241, 0]
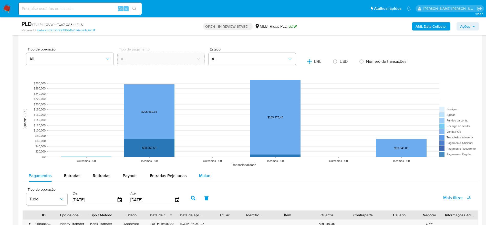
click at [208, 177] on span "Mulan" at bounding box center [204, 176] width 11 height 6
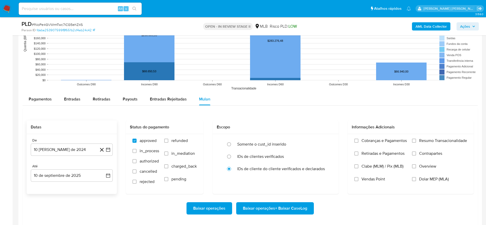
scroll to position [500, 0]
click at [54, 149] on button "10 [PERSON_NAME] de 2024" at bounding box center [72, 149] width 82 height 12
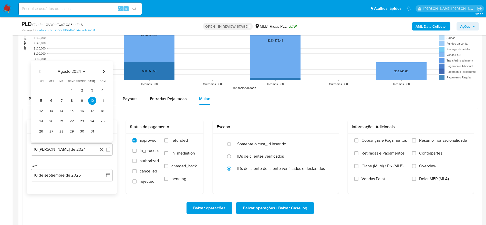
click at [74, 74] on span "agosto 2024" at bounding box center [69, 71] width 23 height 5
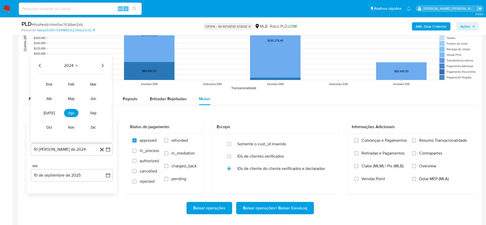
click at [104, 67] on icon "Año siguiente" at bounding box center [102, 66] width 6 height 6
click at [48, 114] on span "[DATE]" at bounding box center [49, 113] width 11 height 4
click at [51, 90] on button "1" at bounding box center [51, 90] width 8 height 8
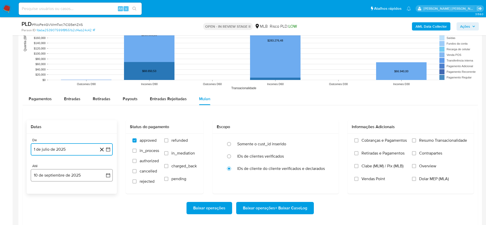
click at [52, 173] on button "10 de septiembre de 2025" at bounding box center [72, 175] width 82 height 12
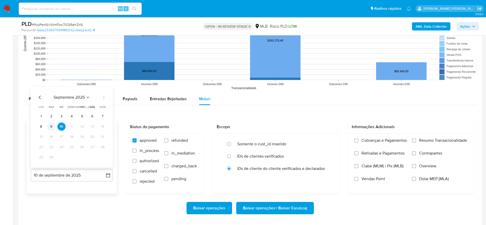
click at [51, 128] on button "9" at bounding box center [51, 126] width 8 height 8
click at [417, 139] on label "Resumo Transacionalidade" at bounding box center [439, 144] width 55 height 13
click at [416, 139] on input "Resumo Transacionalidade" at bounding box center [414, 140] width 4 height 4
click at [277, 210] on span "Baixar operações + Baixar CaseLog" at bounding box center [275, 207] width 64 height 11
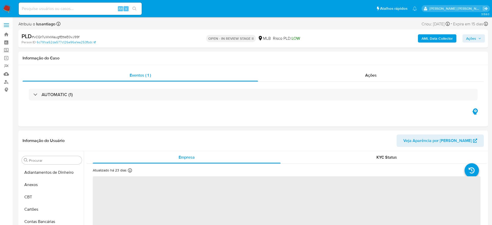
select select "10"
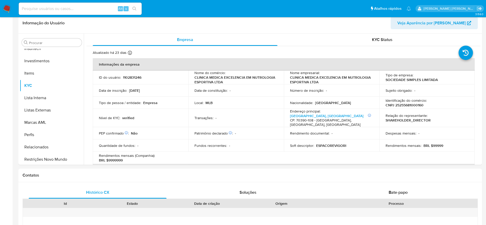
scroll to position [241, 0]
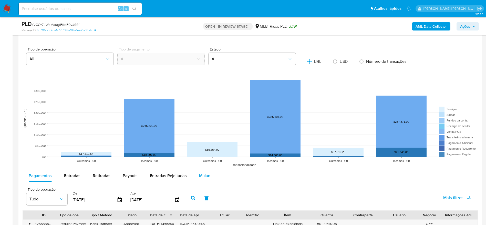
click at [208, 175] on span "Mulan" at bounding box center [204, 176] width 11 height 6
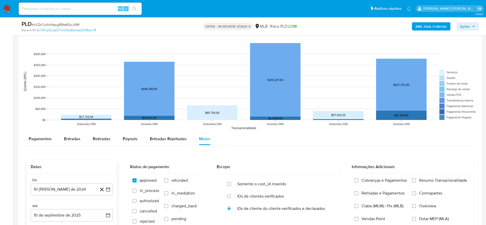
scroll to position [538, 0]
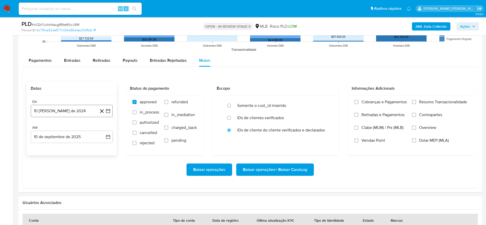
click at [71, 116] on button "10 [PERSON_NAME] de 2024" at bounding box center [72, 111] width 82 height 12
click at [71, 132] on span "agosto 2024" at bounding box center [69, 129] width 23 height 5
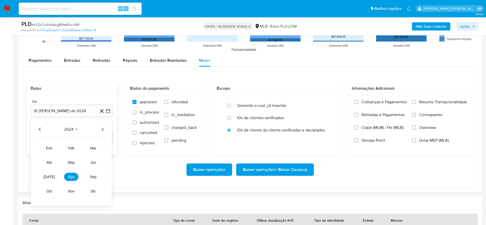
click at [104, 128] on icon "Año siguiente" at bounding box center [102, 129] width 6 height 6
click at [49, 176] on span "[DATE]" at bounding box center [49, 177] width 11 height 4
click at [52, 149] on button "1" at bounding box center [51, 148] width 8 height 8
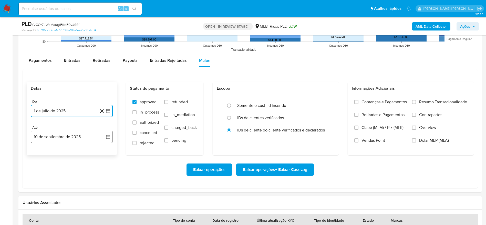
click at [53, 140] on button "10 de septiembre de 2025" at bounding box center [72, 137] width 82 height 12
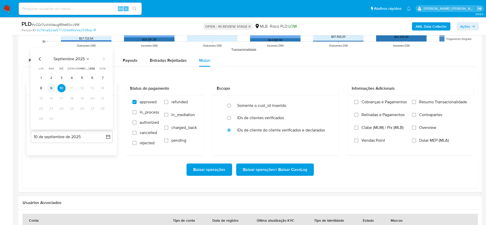
click at [54, 88] on button "9" at bounding box center [51, 88] width 8 height 8
click at [441, 101] on span "Resumo Transacionalidade" at bounding box center [443, 101] width 48 height 5
click at [416, 101] on input "Resumo Transacionalidade" at bounding box center [414, 102] width 4 height 4
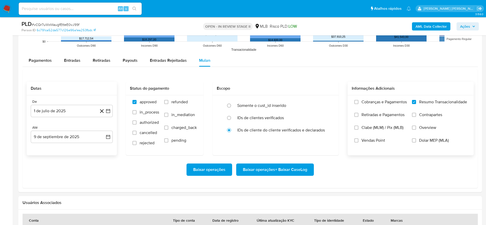
click at [286, 171] on span "Baixar operações + Baixar CaseLog" at bounding box center [275, 169] width 64 height 11
